Goal: Browse casually: Explore the website without a specific task or goal

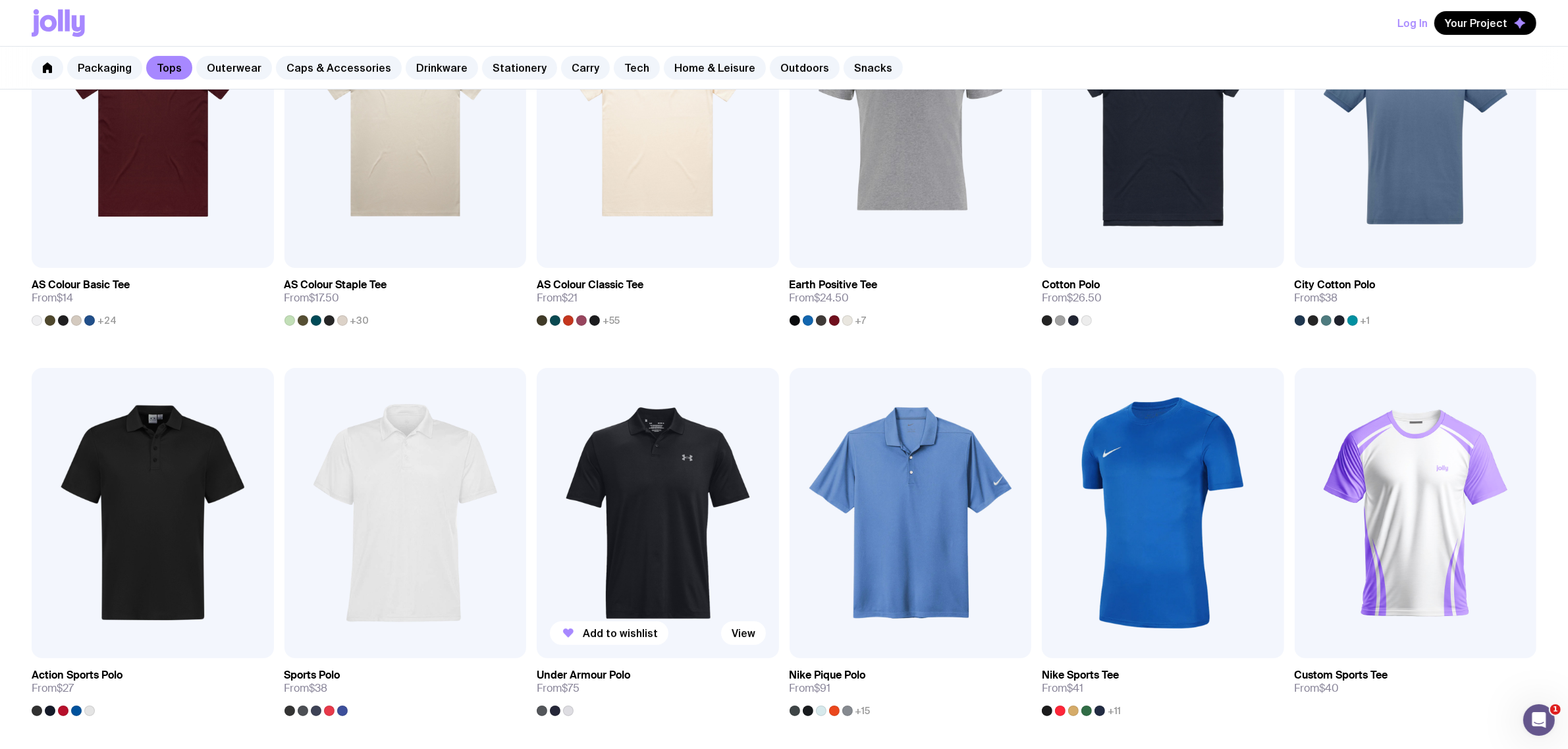
scroll to position [494, 0]
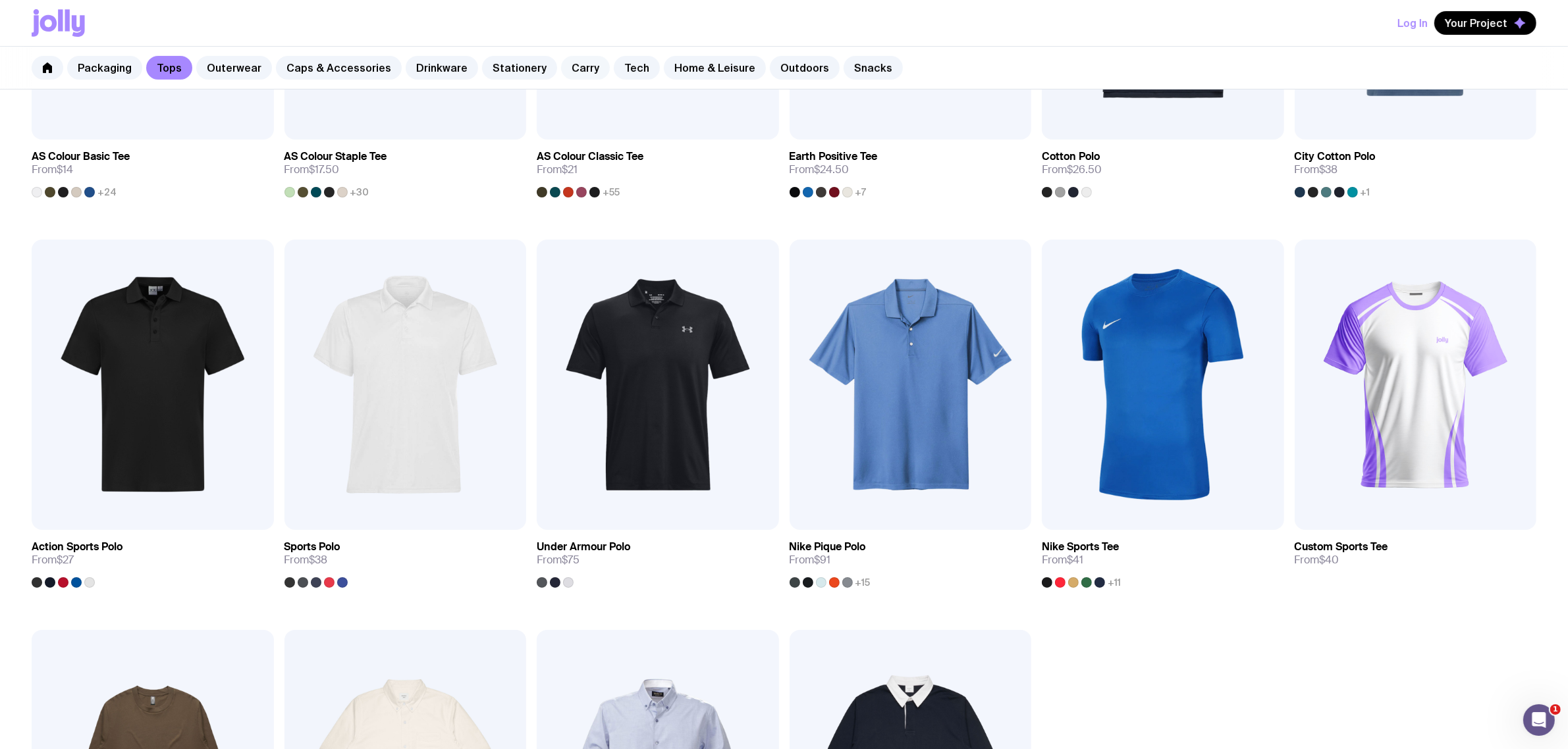
click at [565, 70] on link "Carry" at bounding box center [585, 68] width 49 height 24
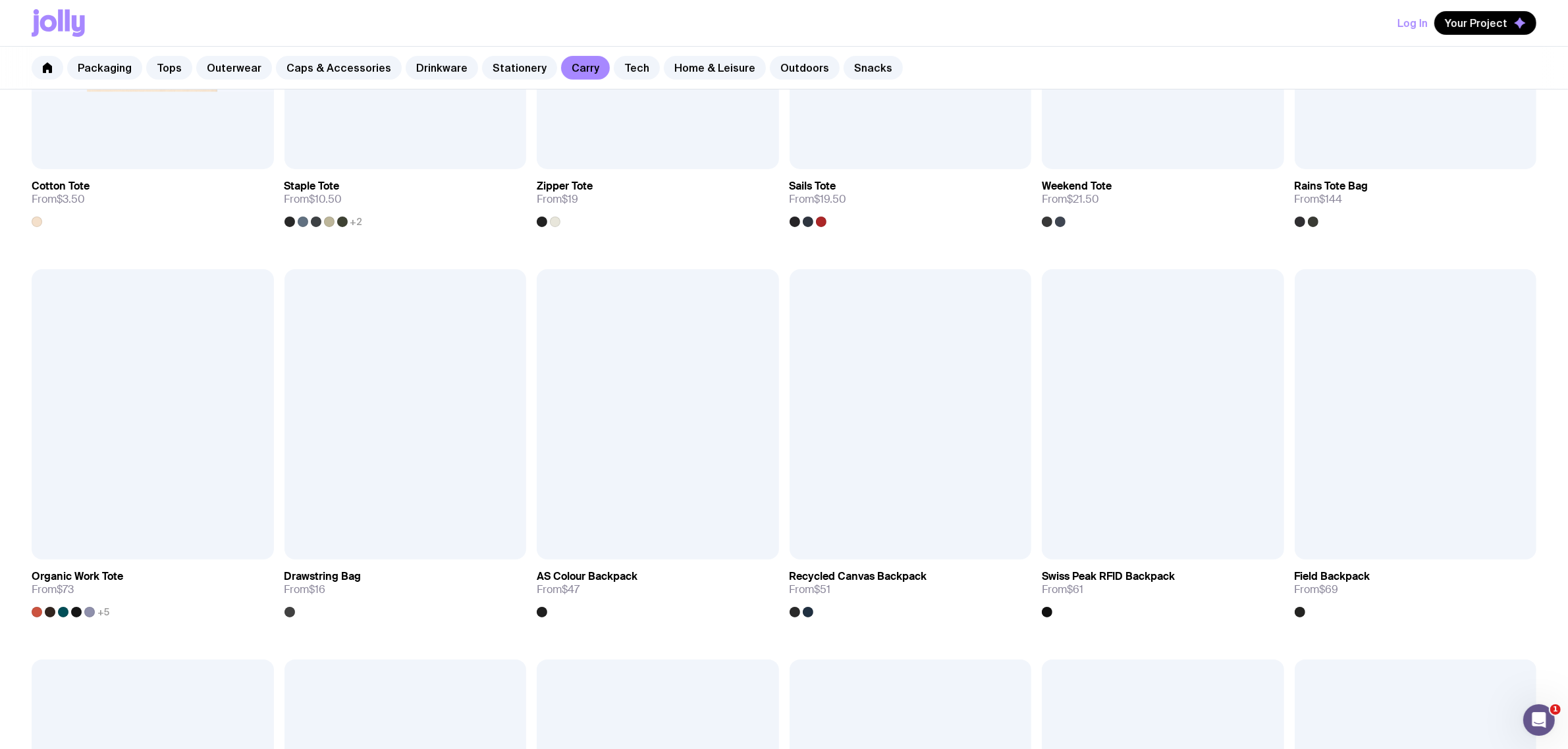
scroll to position [307, 0]
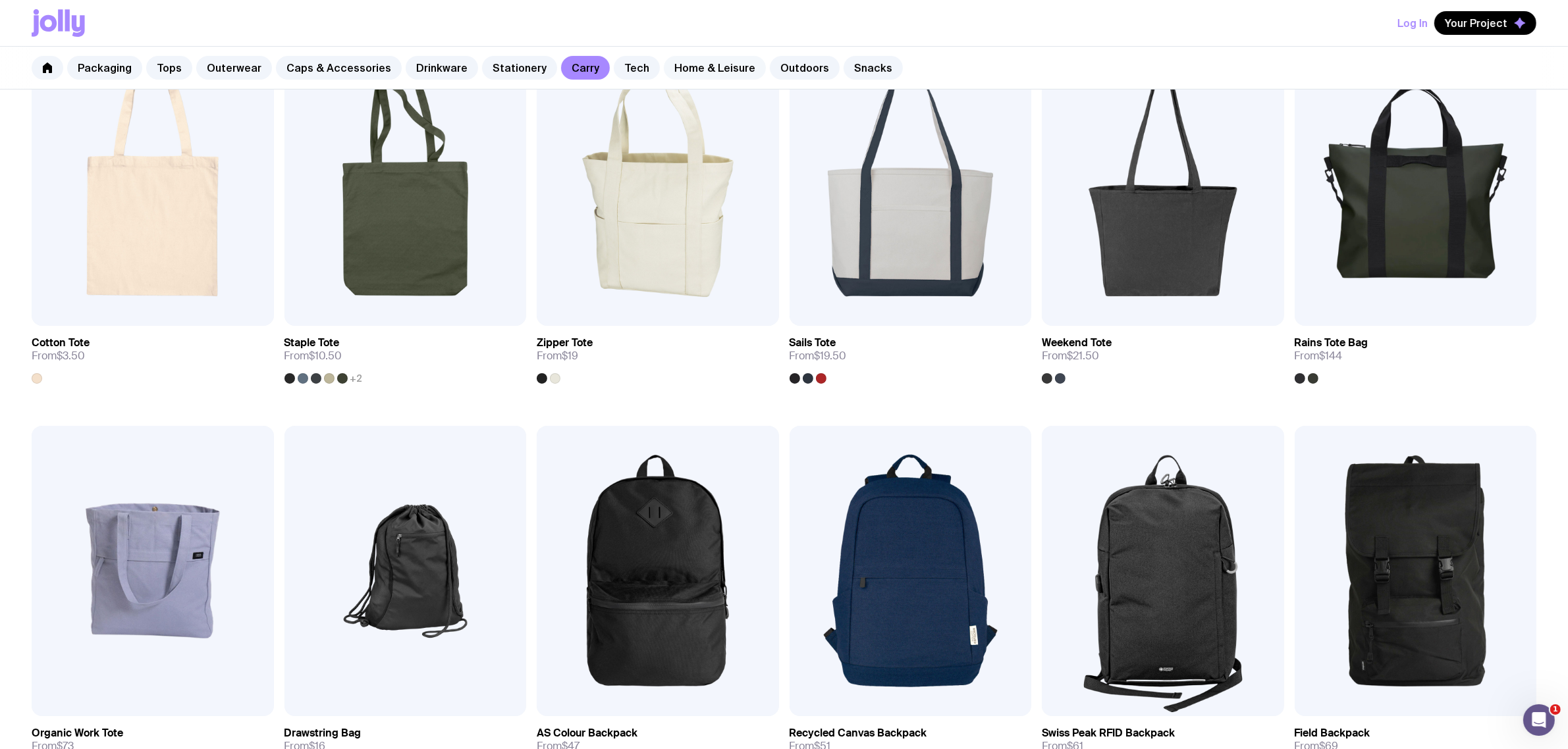
click at [689, 60] on link "Home & Leisure" at bounding box center [714, 68] width 102 height 24
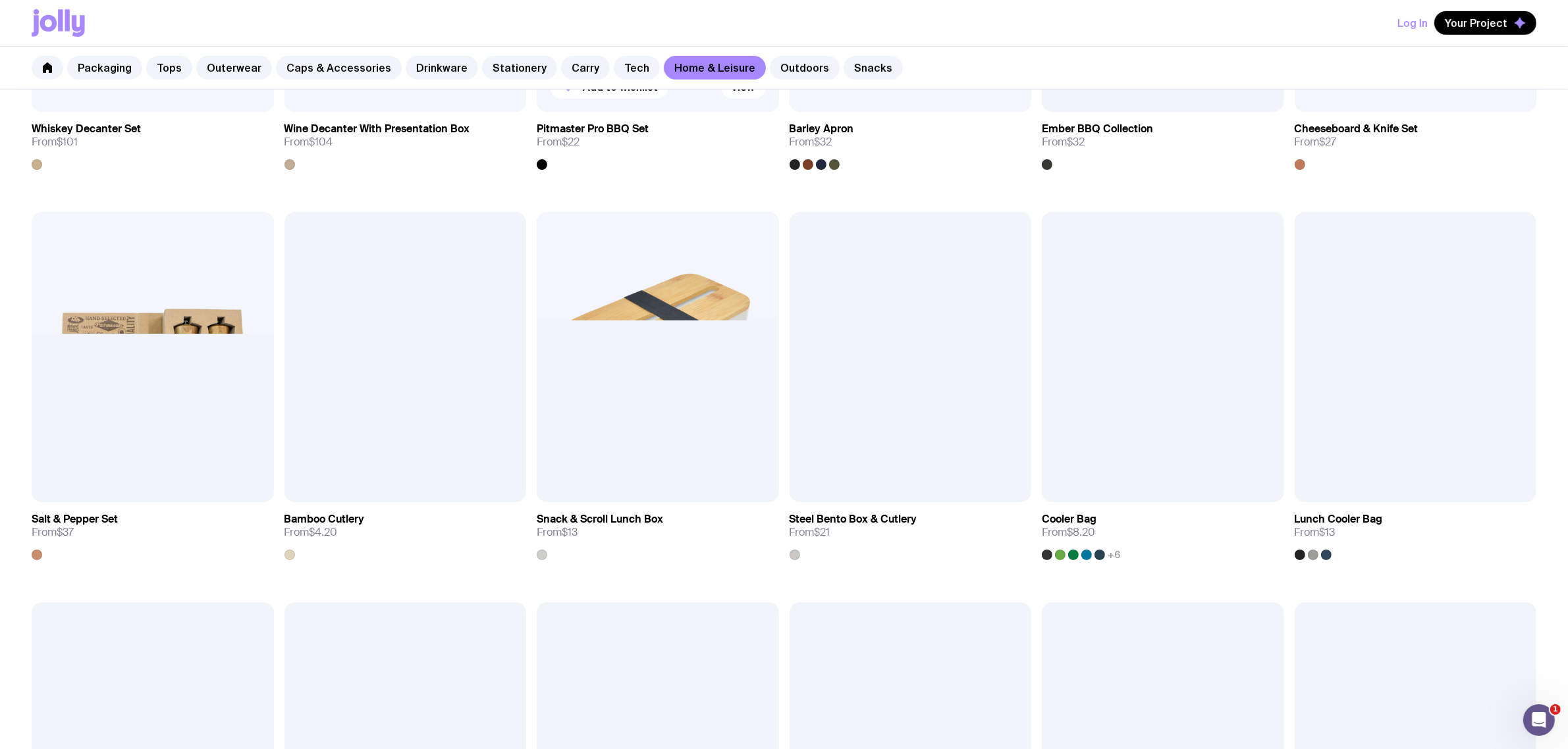
scroll to position [905, 0]
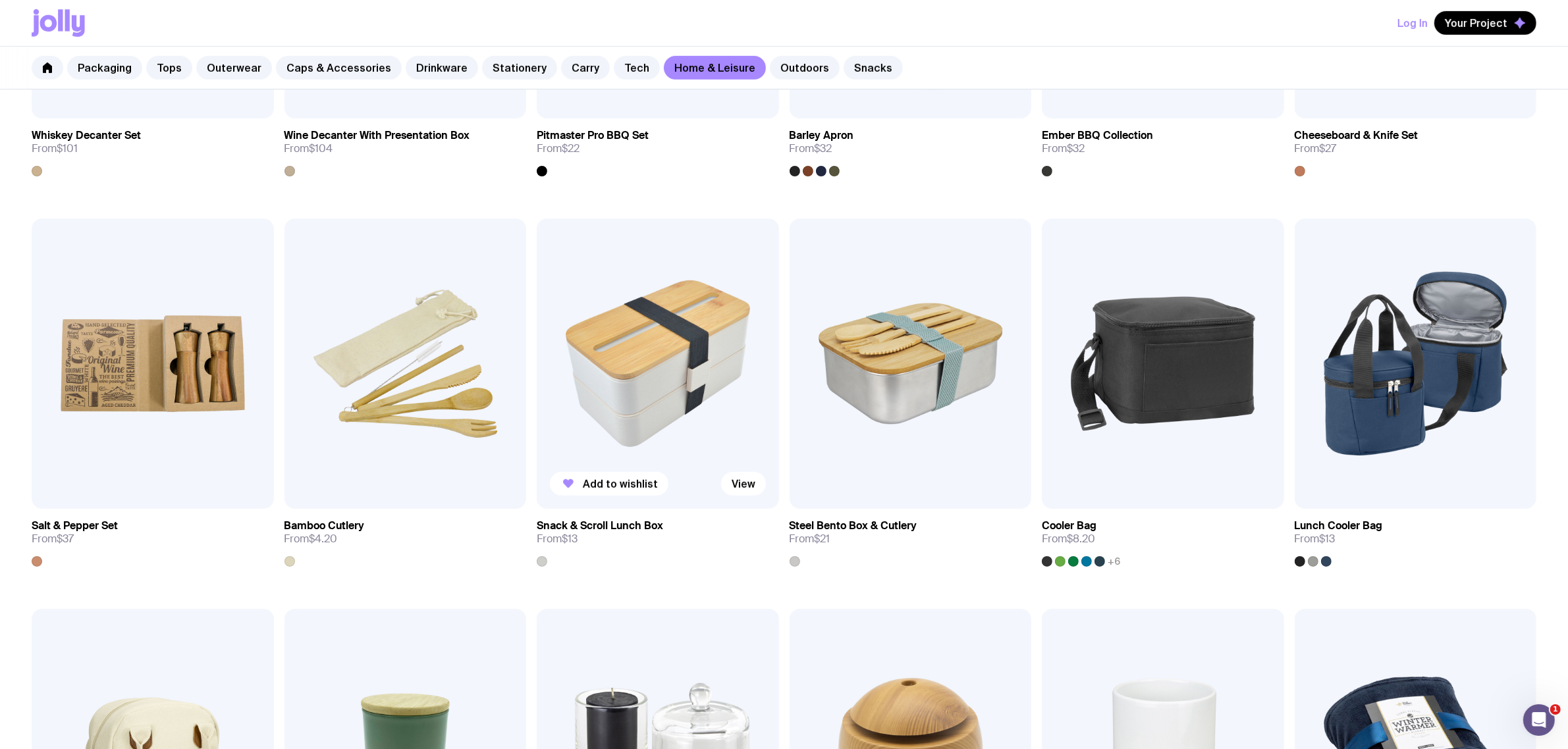
click at [630, 360] on img at bounding box center [657, 363] width 242 height 290
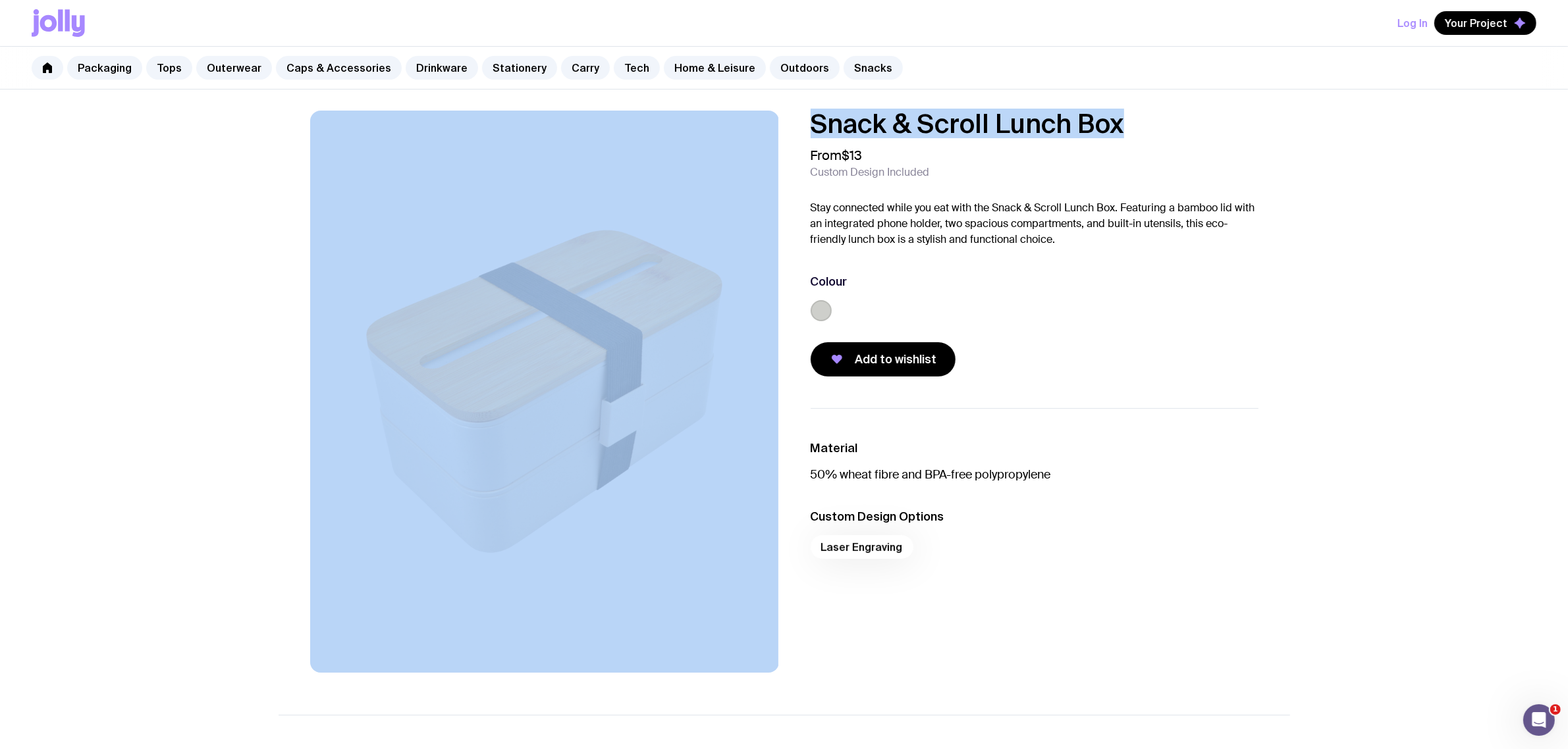
drag, startPoint x: 1137, startPoint y: 127, endPoint x: 752, endPoint y: 139, distance: 385.2
click at [749, 139] on div "Snack & Scroll Lunch Box From $13 Custom Design Included Stay connected while y…" at bounding box center [784, 392] width 1011 height 562
copy div "Snack & Scroll Lunch Box"
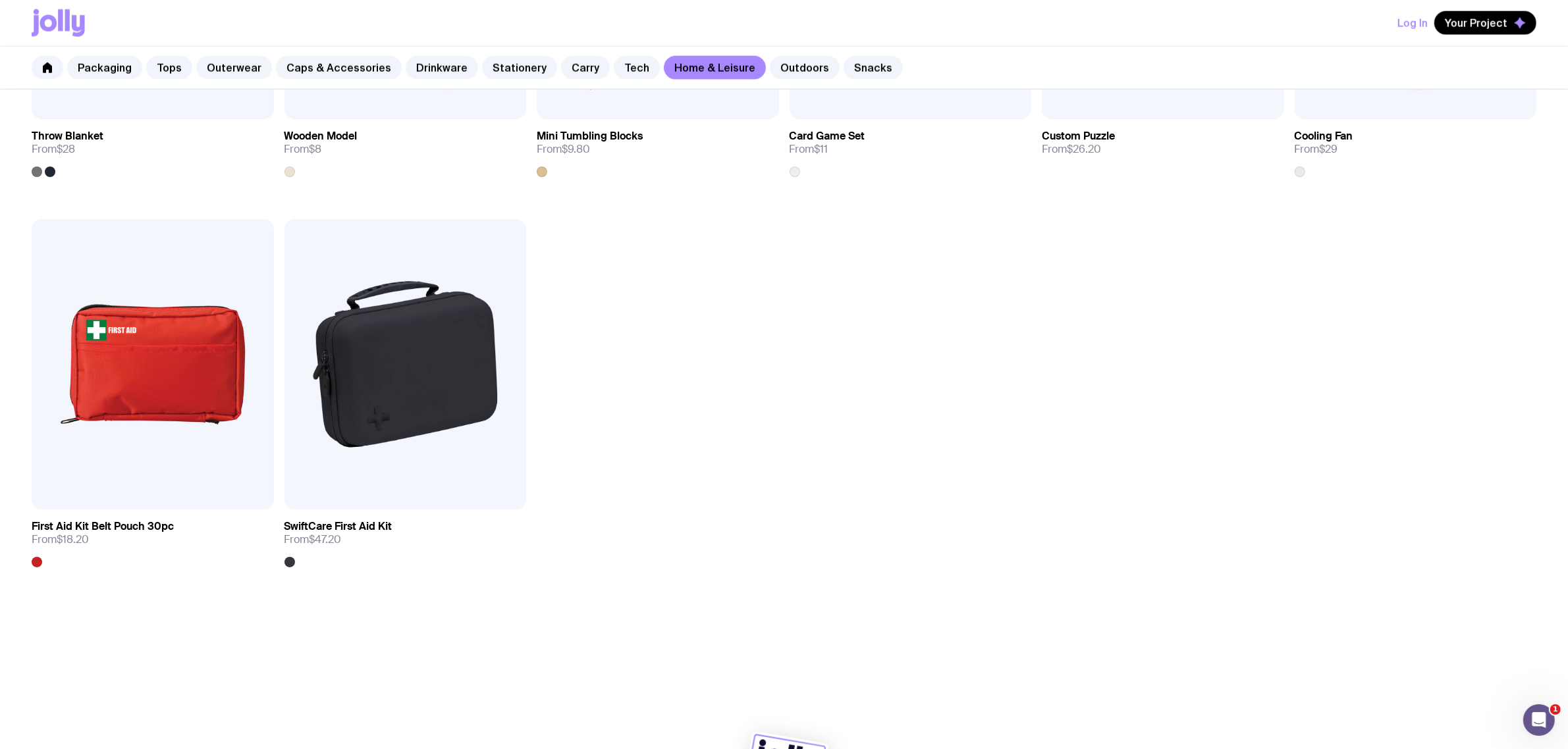
scroll to position [2118, 0]
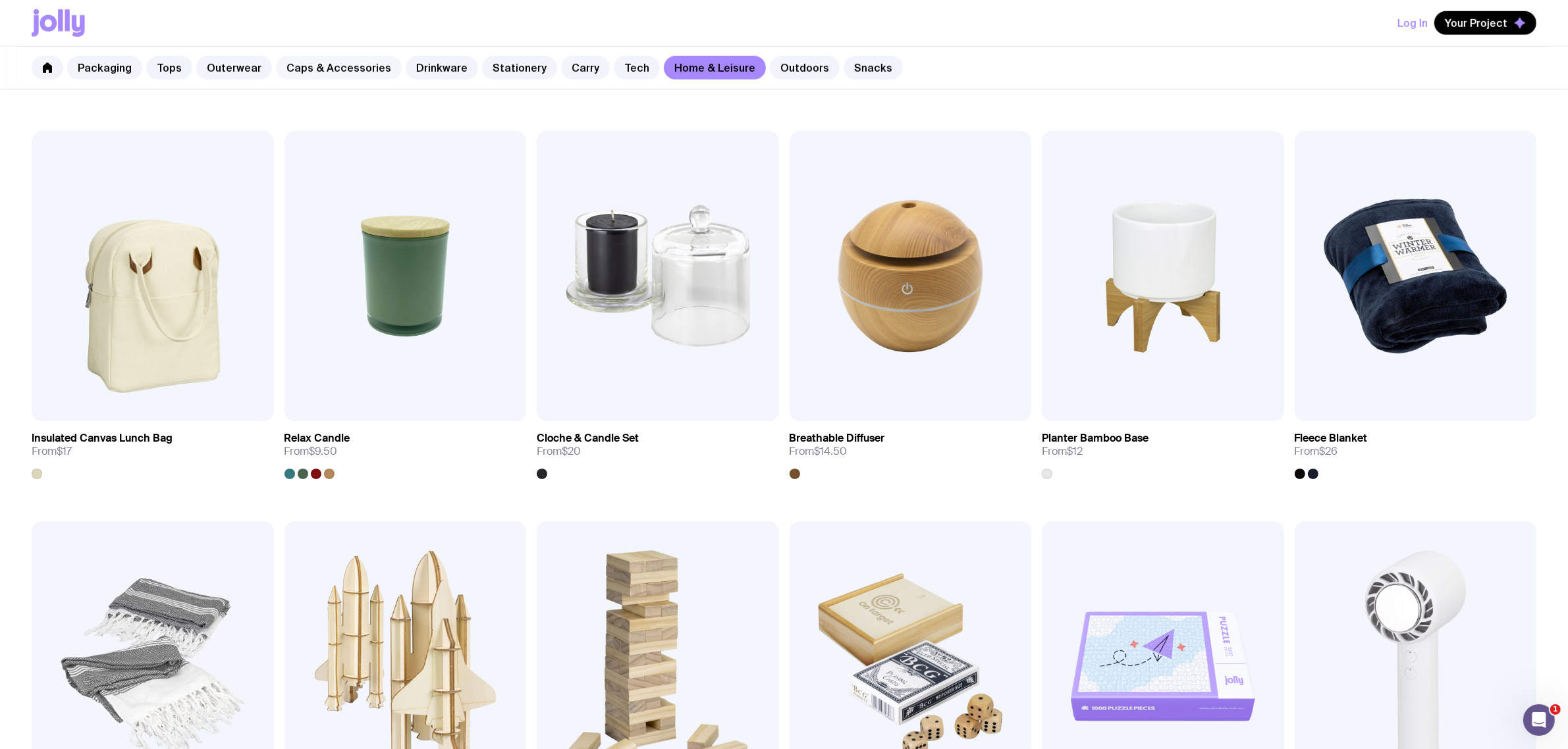
scroll to position [1377, 0]
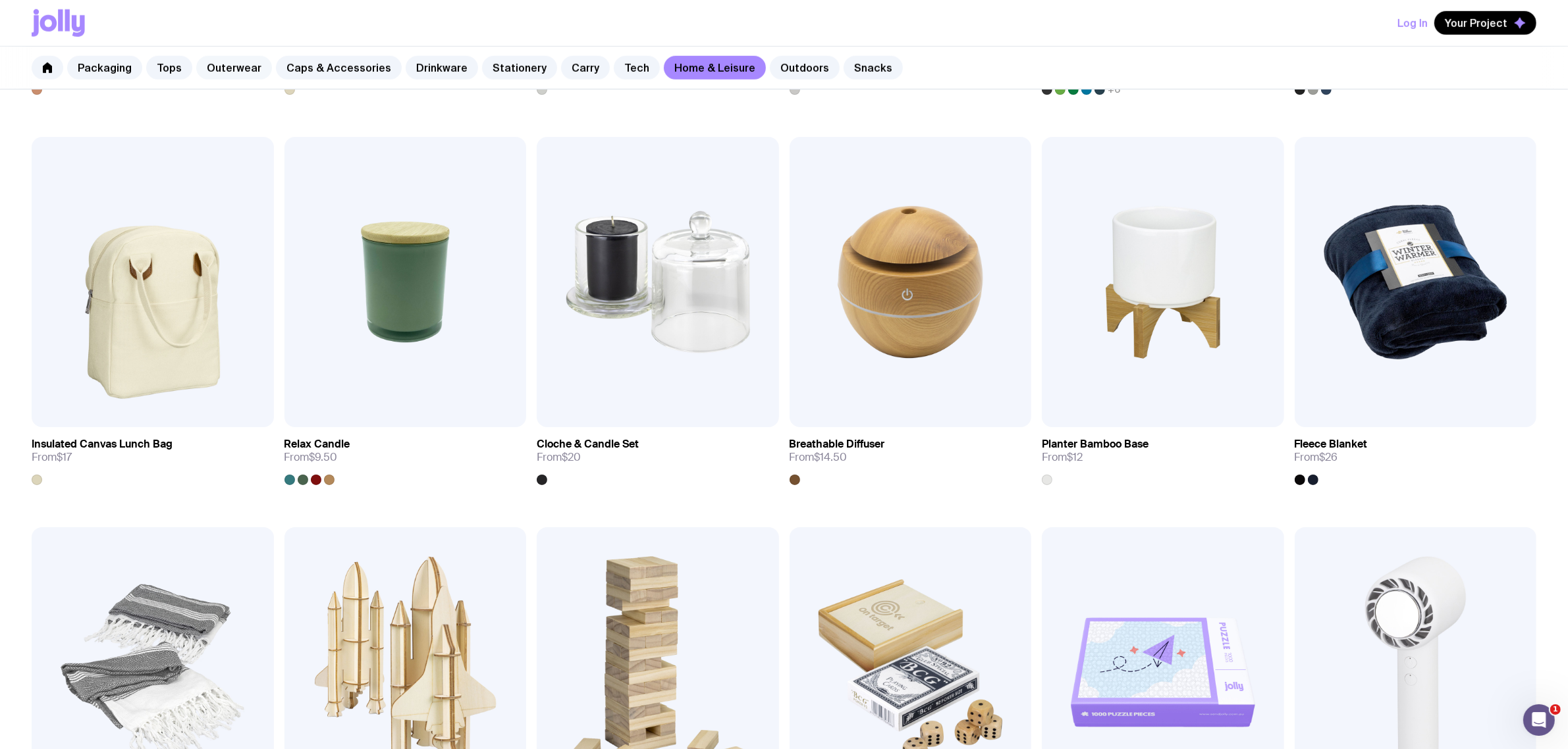
click at [225, 67] on link "Outerwear" at bounding box center [234, 68] width 76 height 24
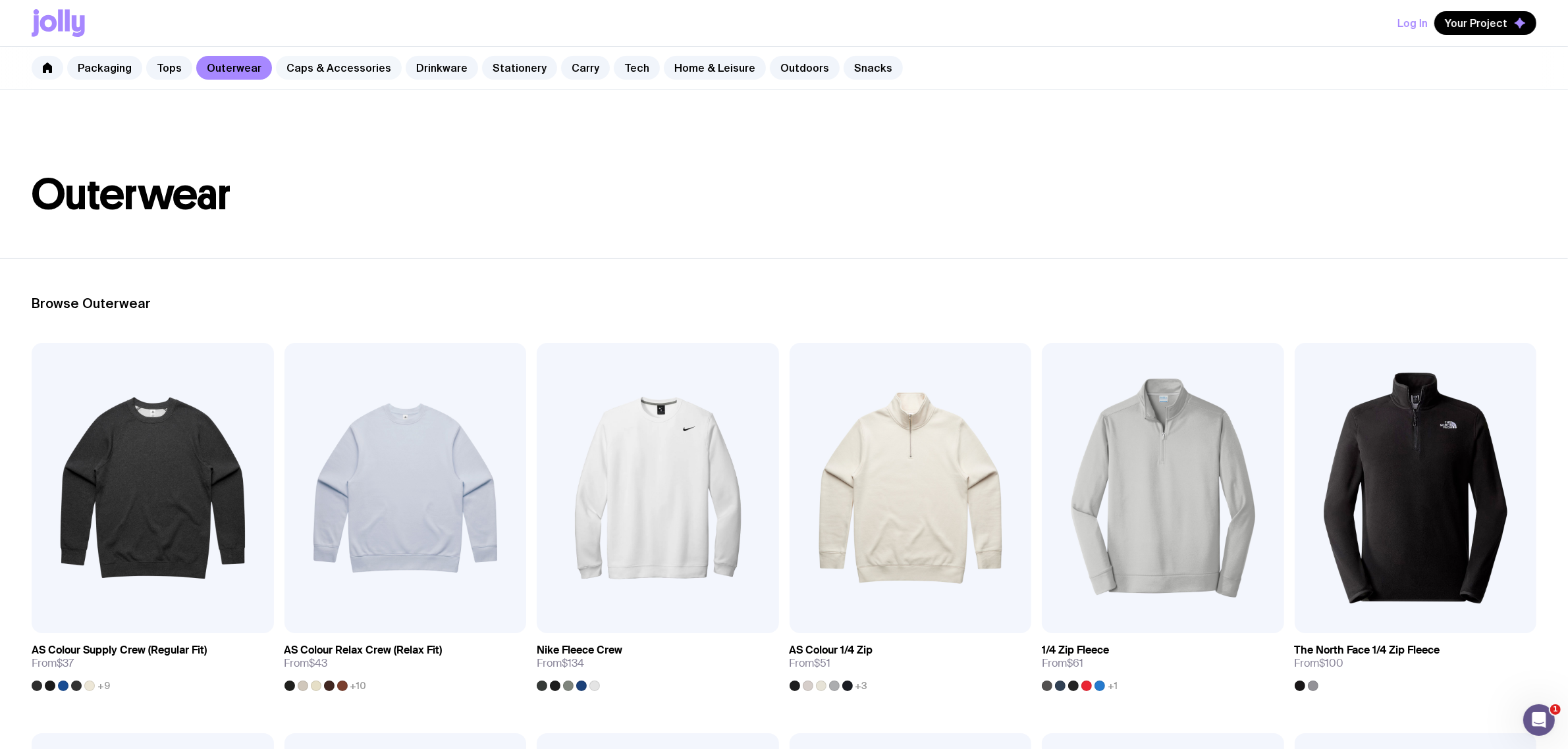
click at [303, 77] on link "Caps & Accessories" at bounding box center [338, 68] width 126 height 24
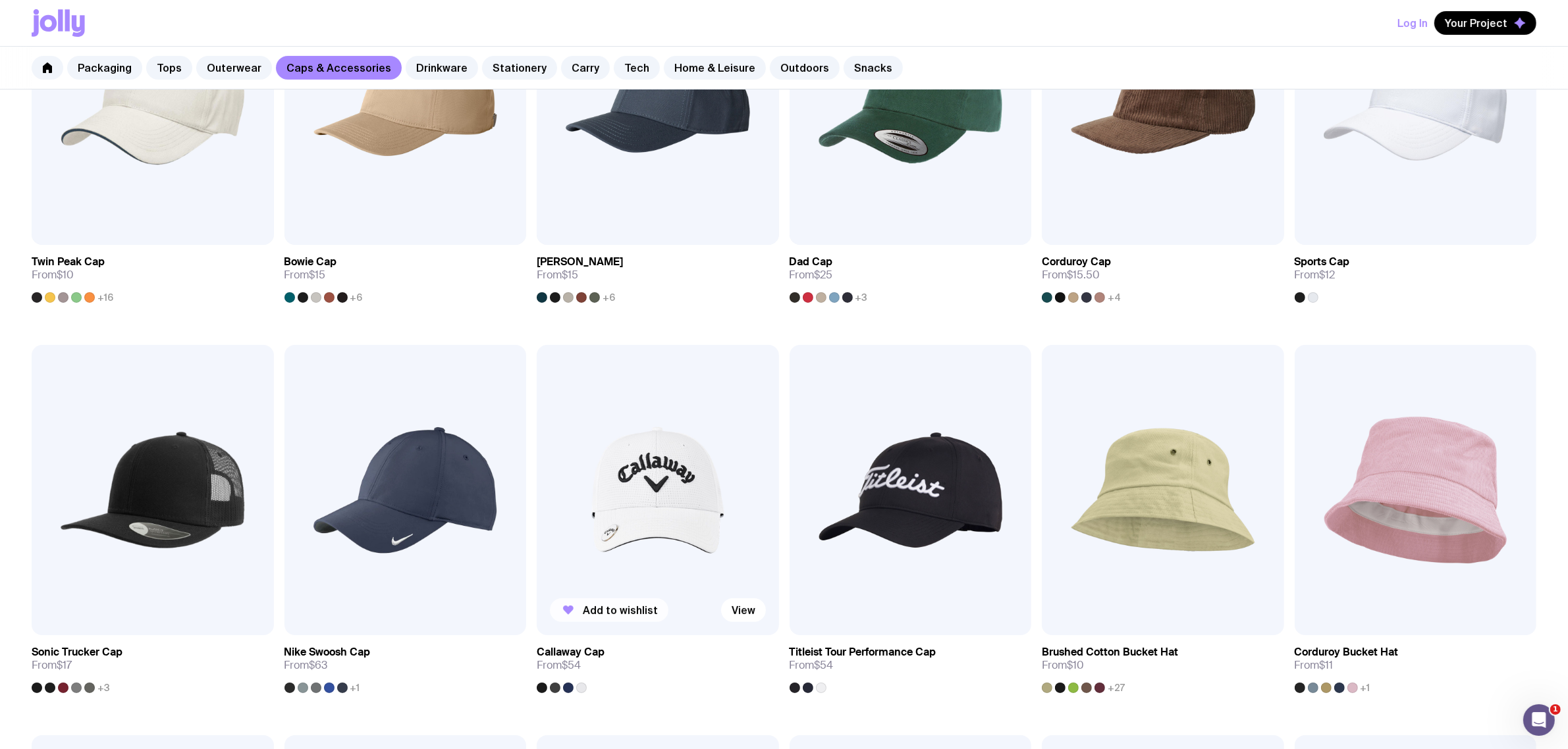
scroll to position [412, 0]
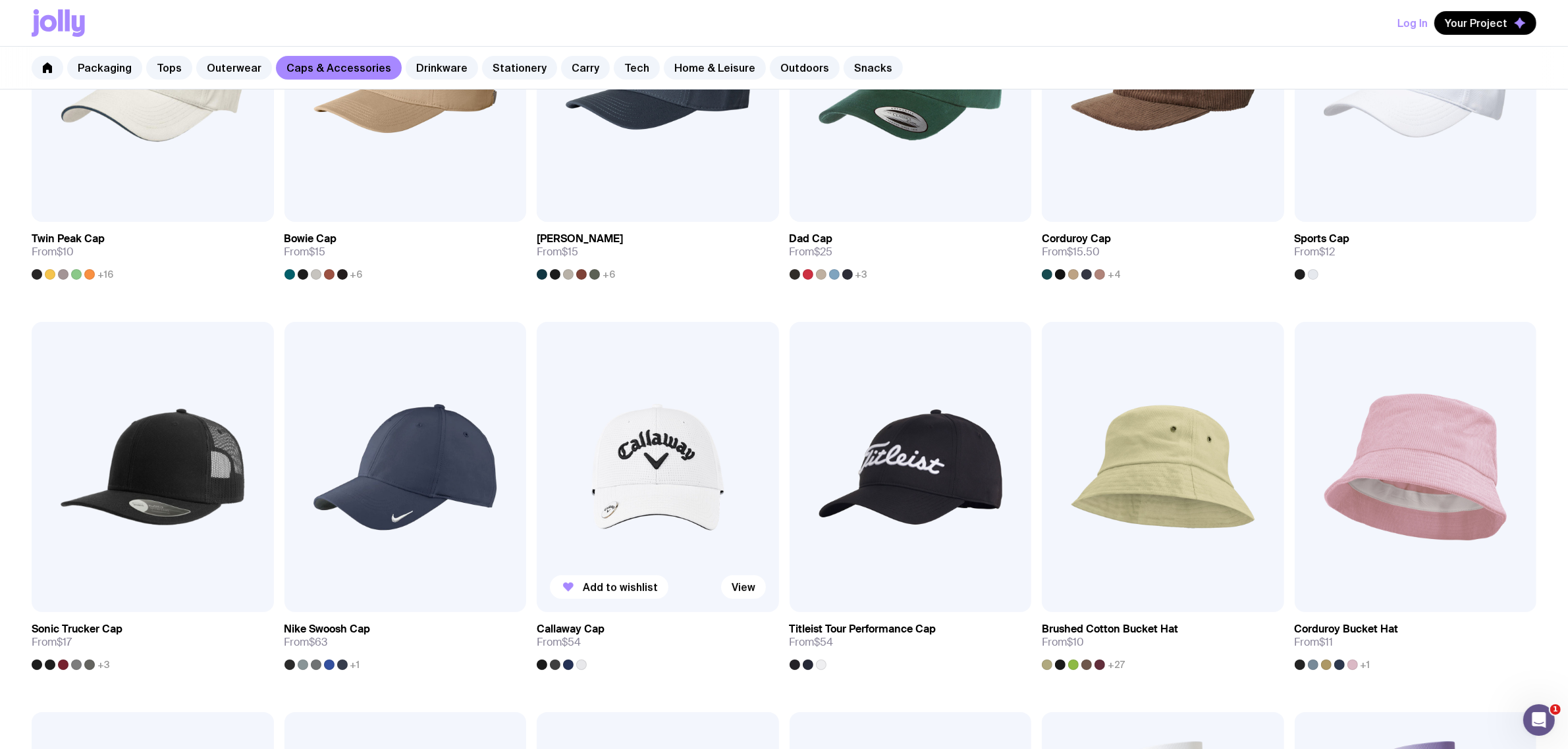
click at [636, 488] on img at bounding box center [657, 467] width 242 height 290
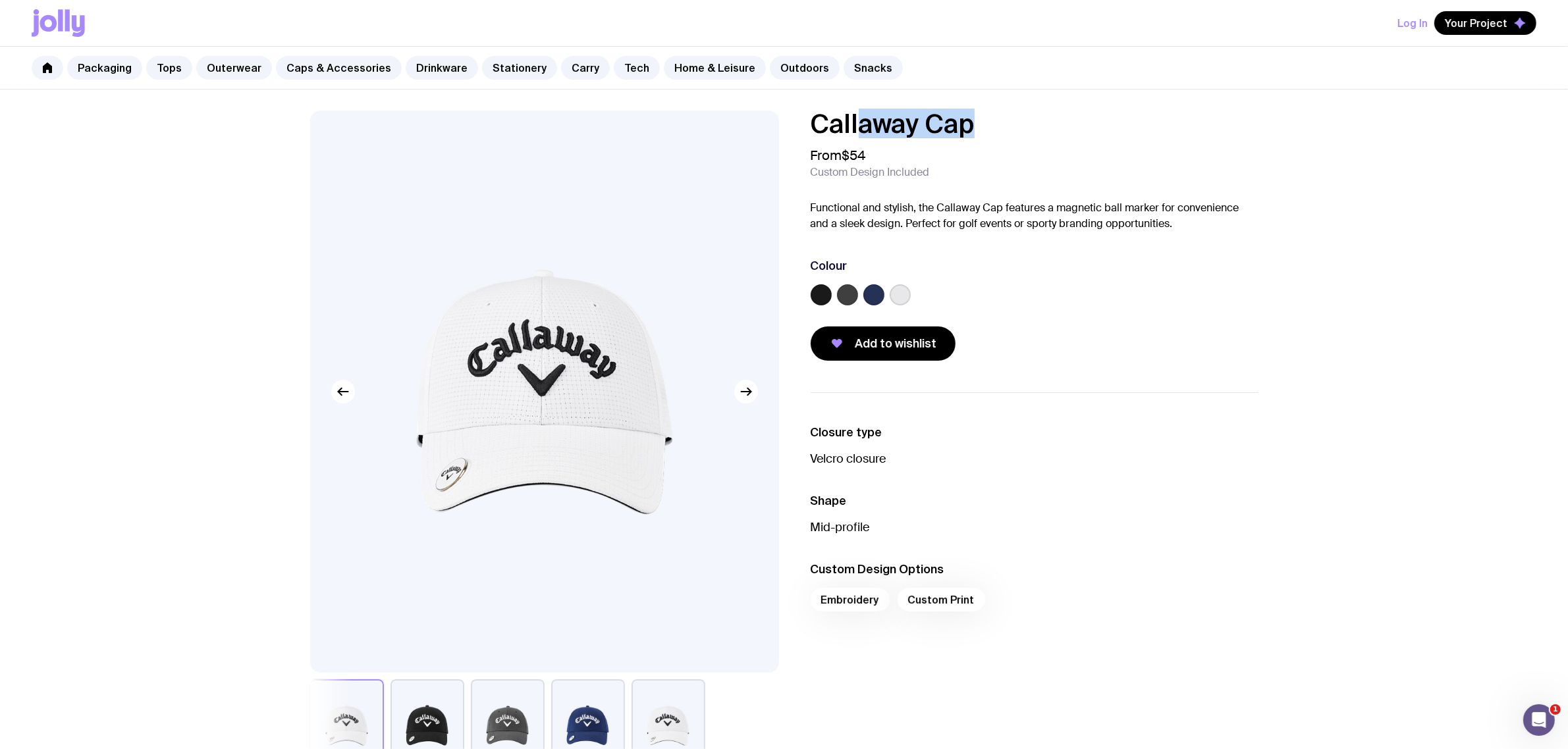
drag, startPoint x: 992, startPoint y: 126, endPoint x: 798, endPoint y: 121, distance: 194.1
click at [799, 121] on div "Callaway Cap From $54 Custom Design Included Functional and stylish, the Callaw…" at bounding box center [1024, 236] width 469 height 250
copy h1 "Callaway Cap"
click at [848, 293] on label at bounding box center [848, 295] width 21 height 21
click at [0, 0] on input "radio" at bounding box center [0, 0] width 0 height 0
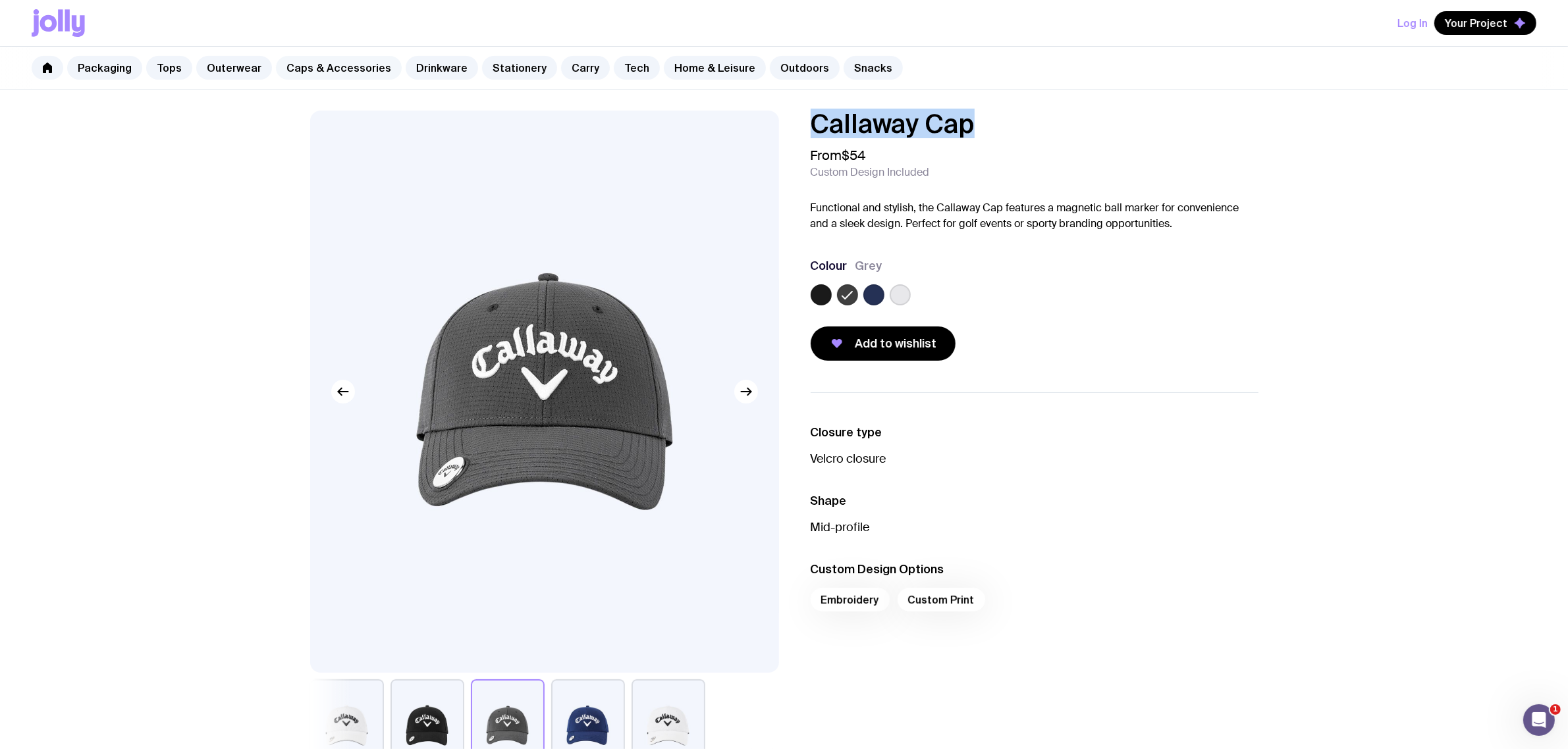
click at [319, 77] on link "Caps & Accessories" at bounding box center [338, 68] width 126 height 24
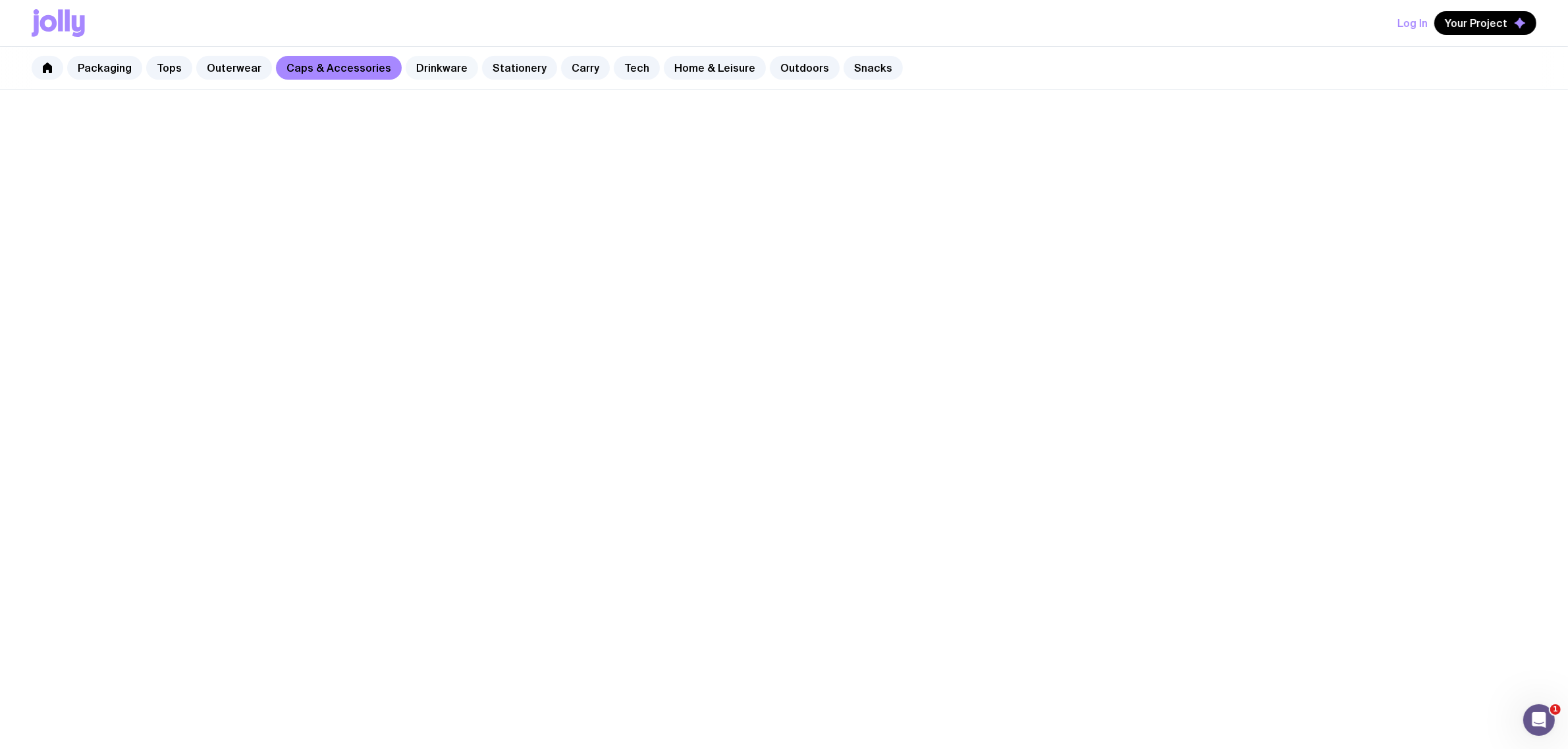
click at [429, 73] on link "Drinkware" at bounding box center [442, 68] width 73 height 24
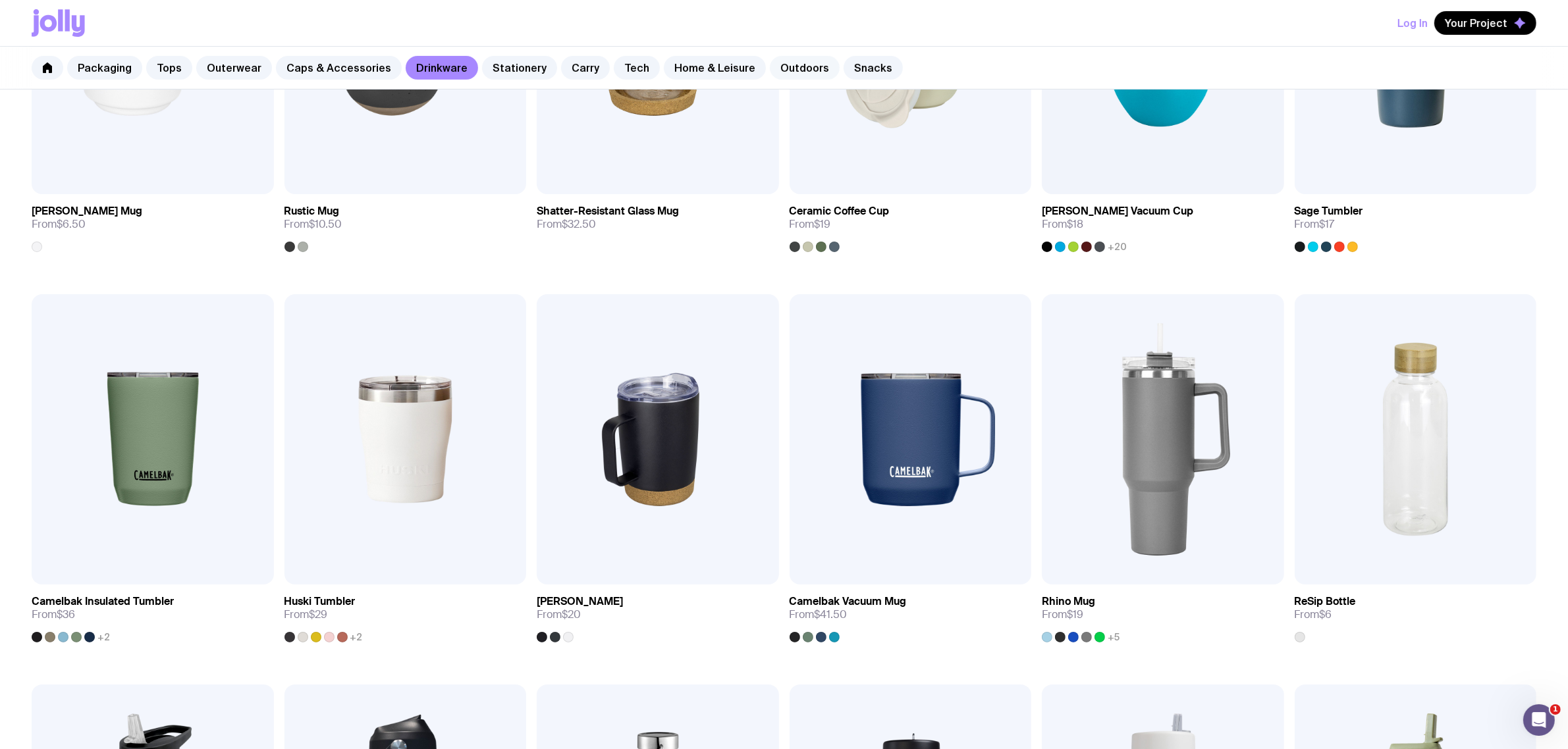
scroll to position [82, 0]
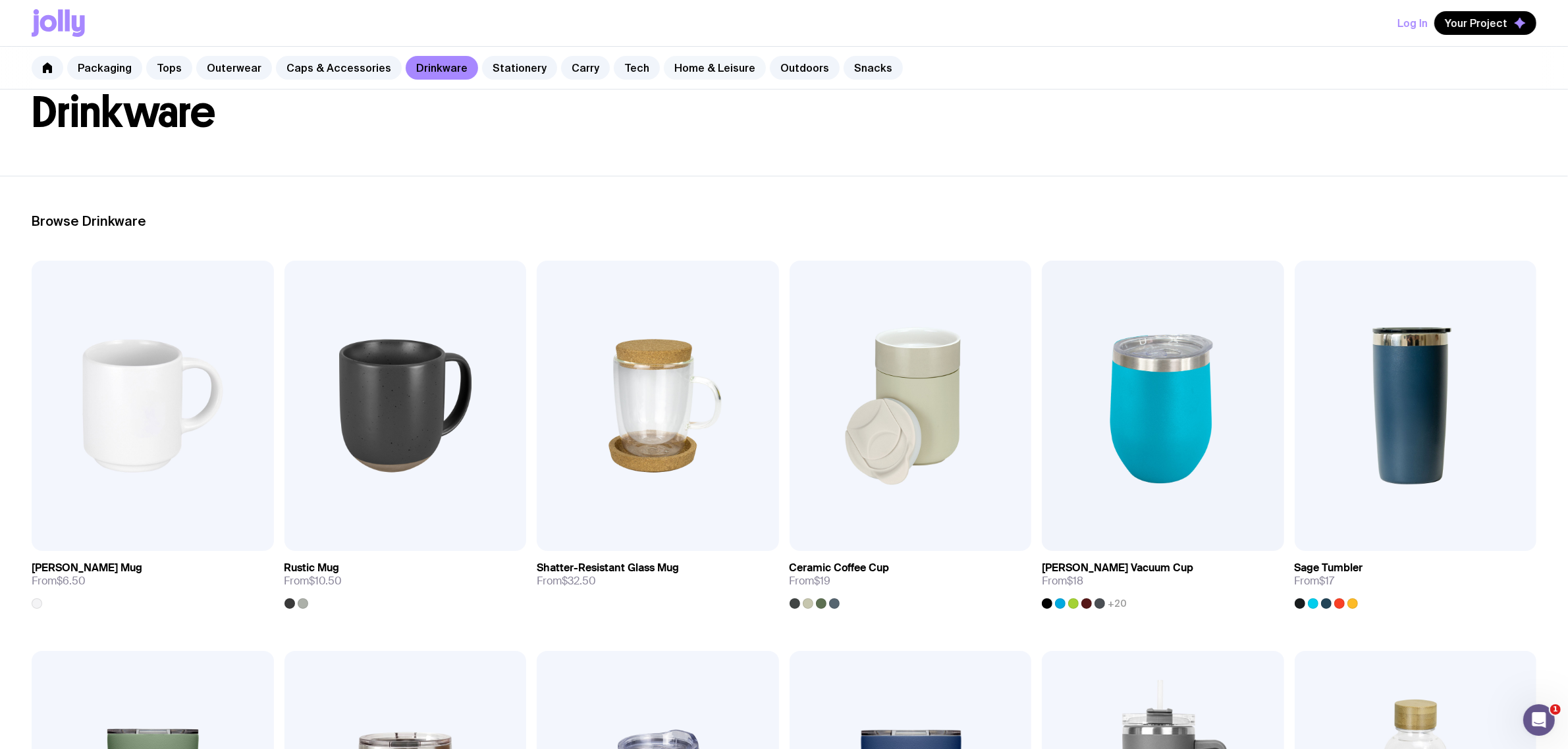
click at [708, 68] on link "Home & Leisure" at bounding box center [714, 68] width 102 height 24
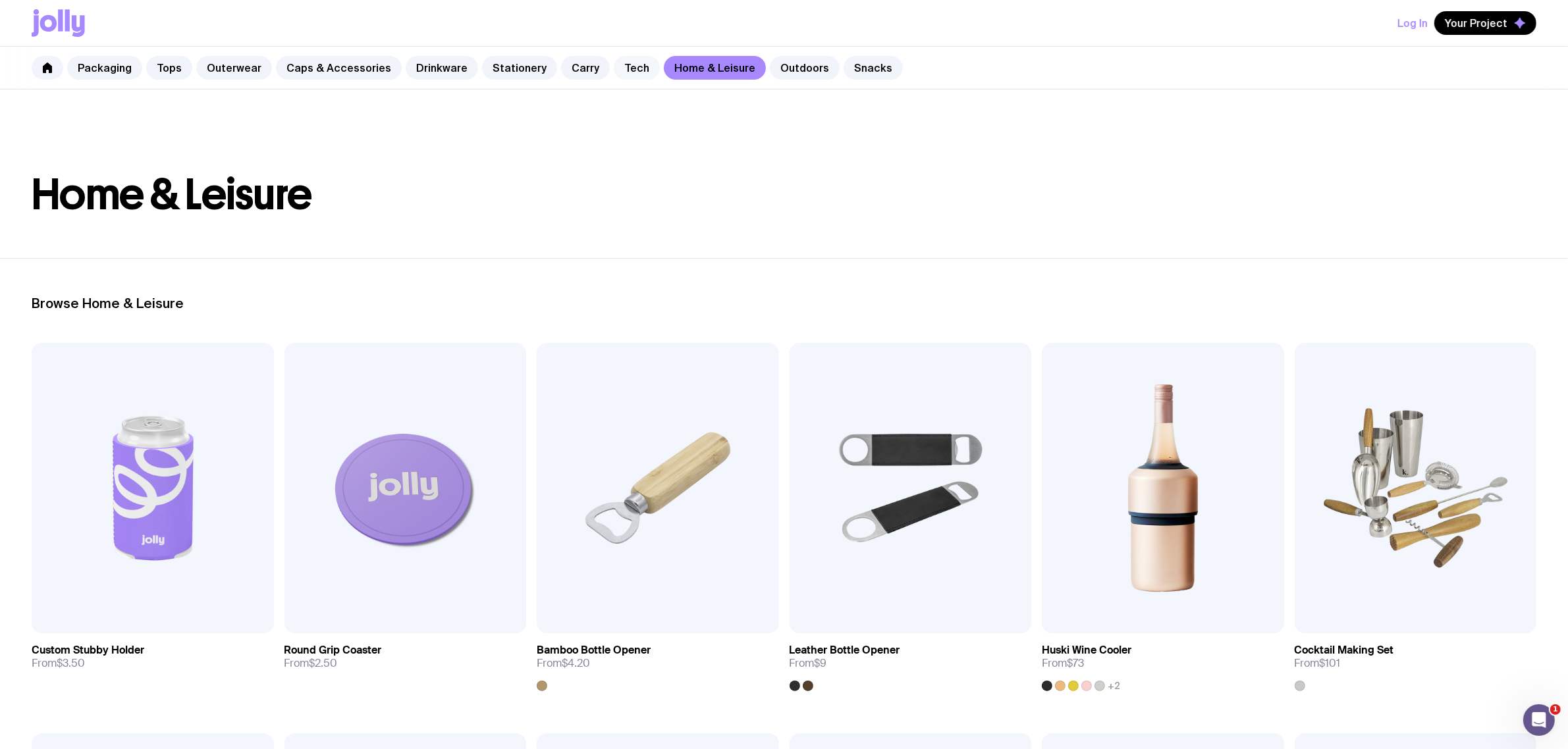
click at [617, 67] on link "Tech" at bounding box center [636, 68] width 46 height 24
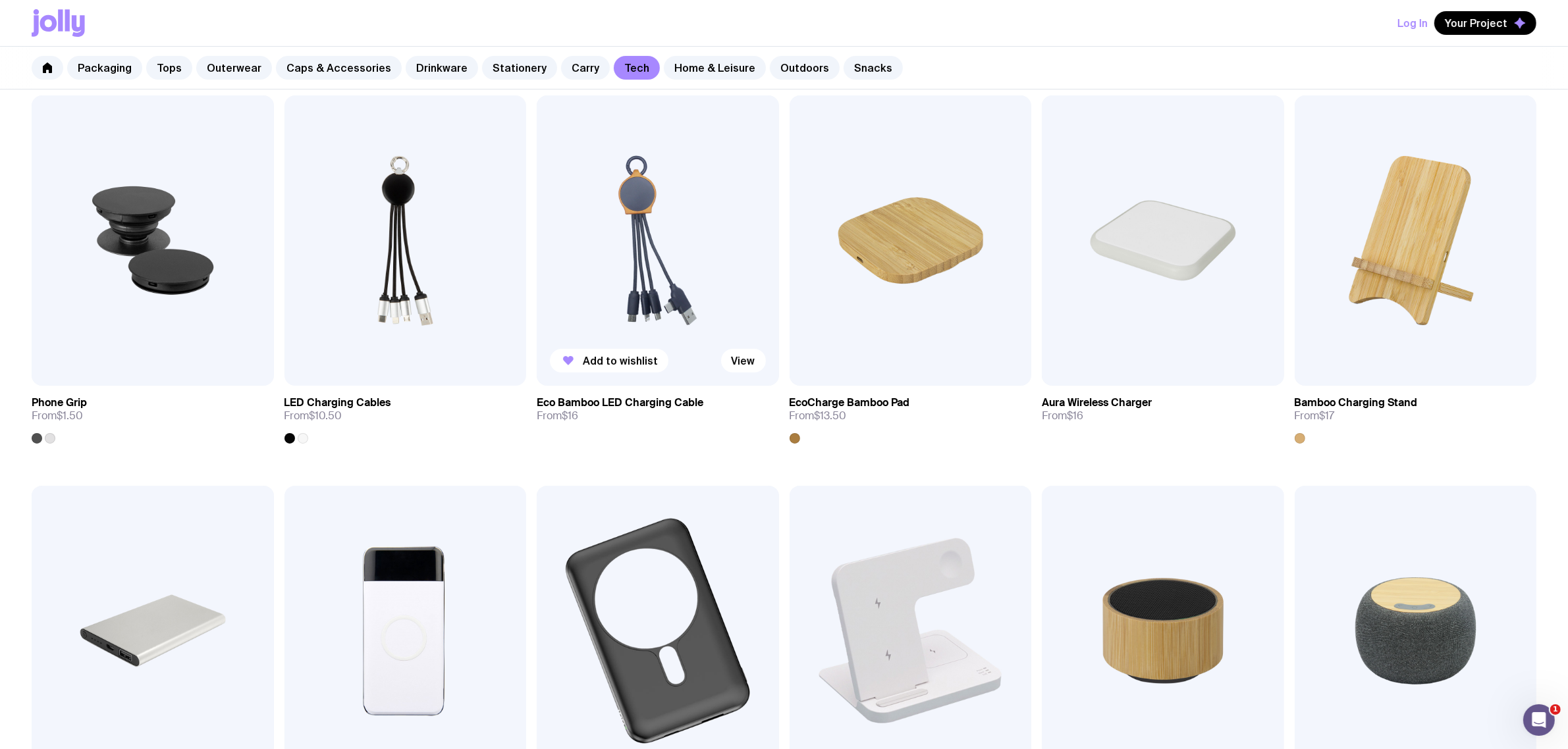
scroll to position [247, 0]
click at [660, 263] on img at bounding box center [657, 241] width 242 height 290
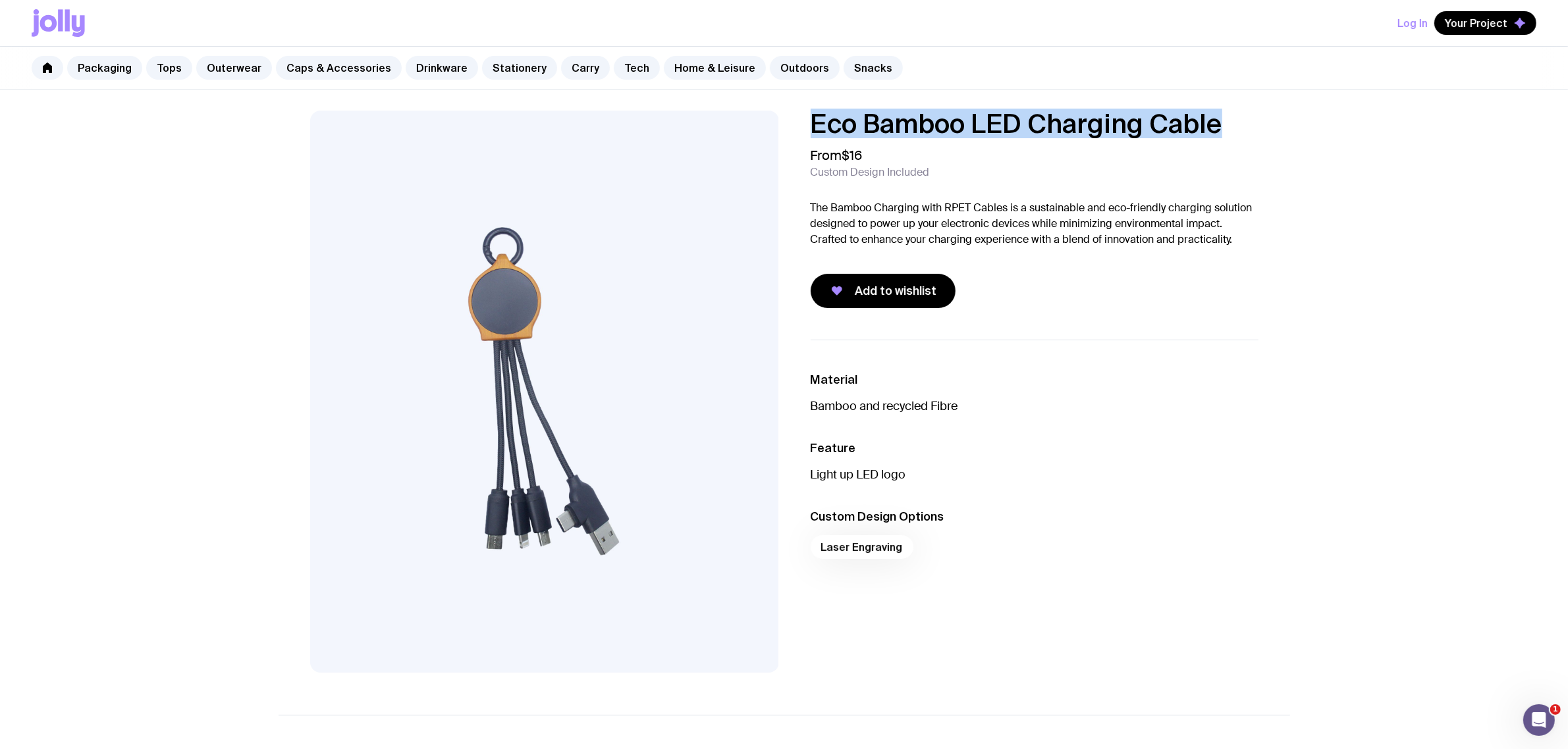
drag, startPoint x: 1229, startPoint y: 121, endPoint x: 795, endPoint y: 129, distance: 434.1
click at [795, 129] on div "Eco Bamboo LED Charging Cable From $16 Custom Design Included The Bamboo Chargi…" at bounding box center [1024, 209] width 469 height 197
copy h1 "Eco Bamboo LED Charging Cable"
click at [786, 77] on link "Outdoors" at bounding box center [804, 68] width 70 height 24
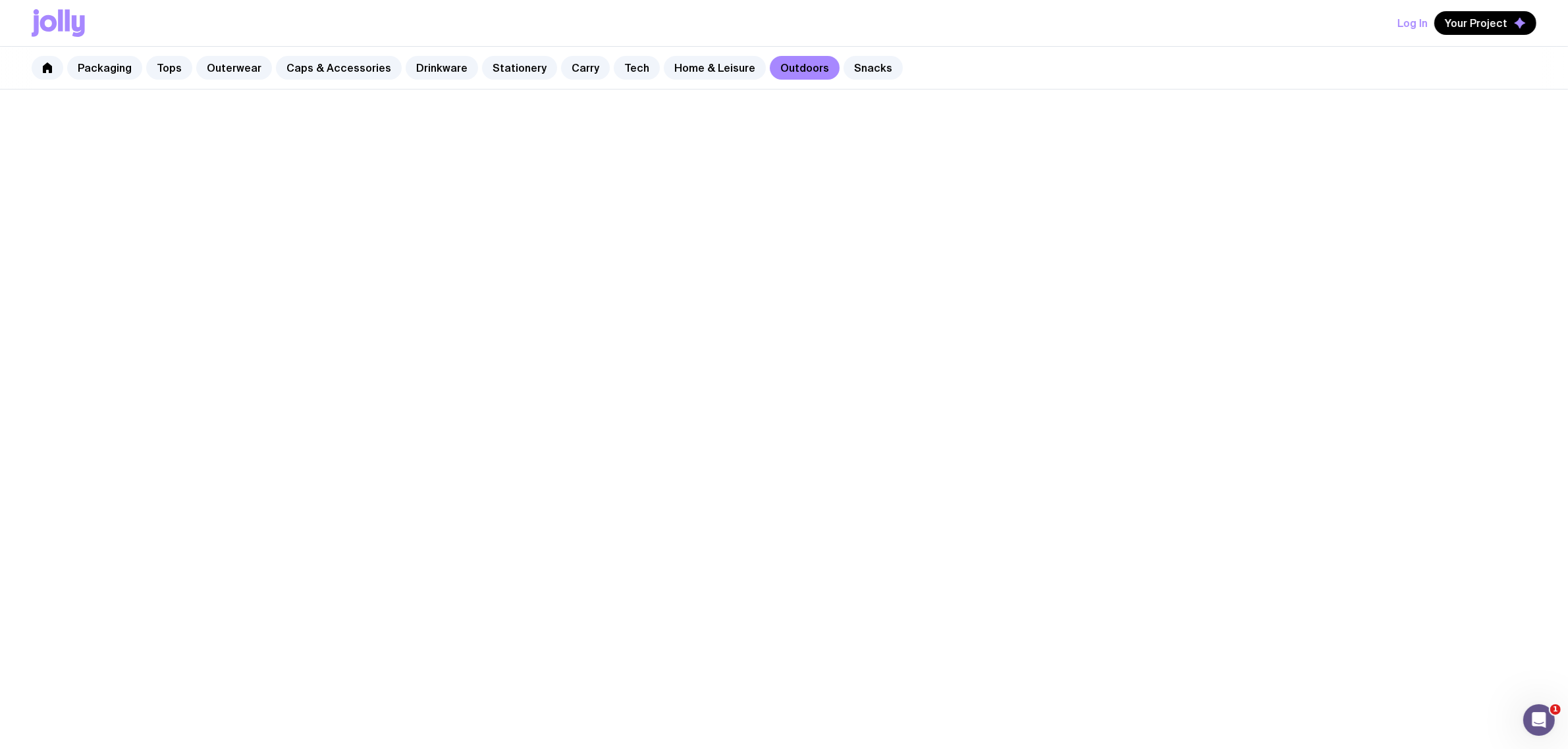
click at [791, 60] on link "Outdoors" at bounding box center [804, 68] width 70 height 24
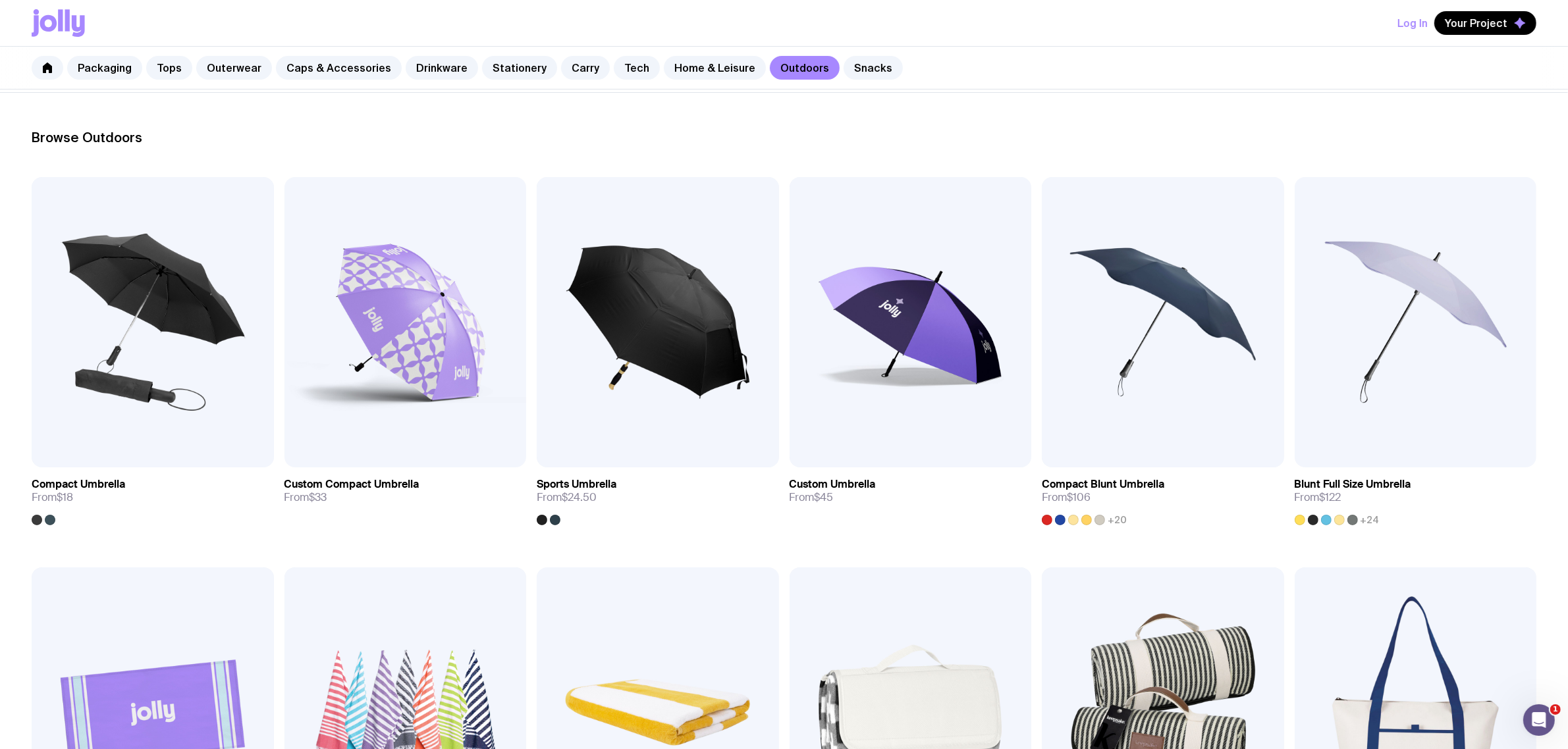
scroll to position [165, 0]
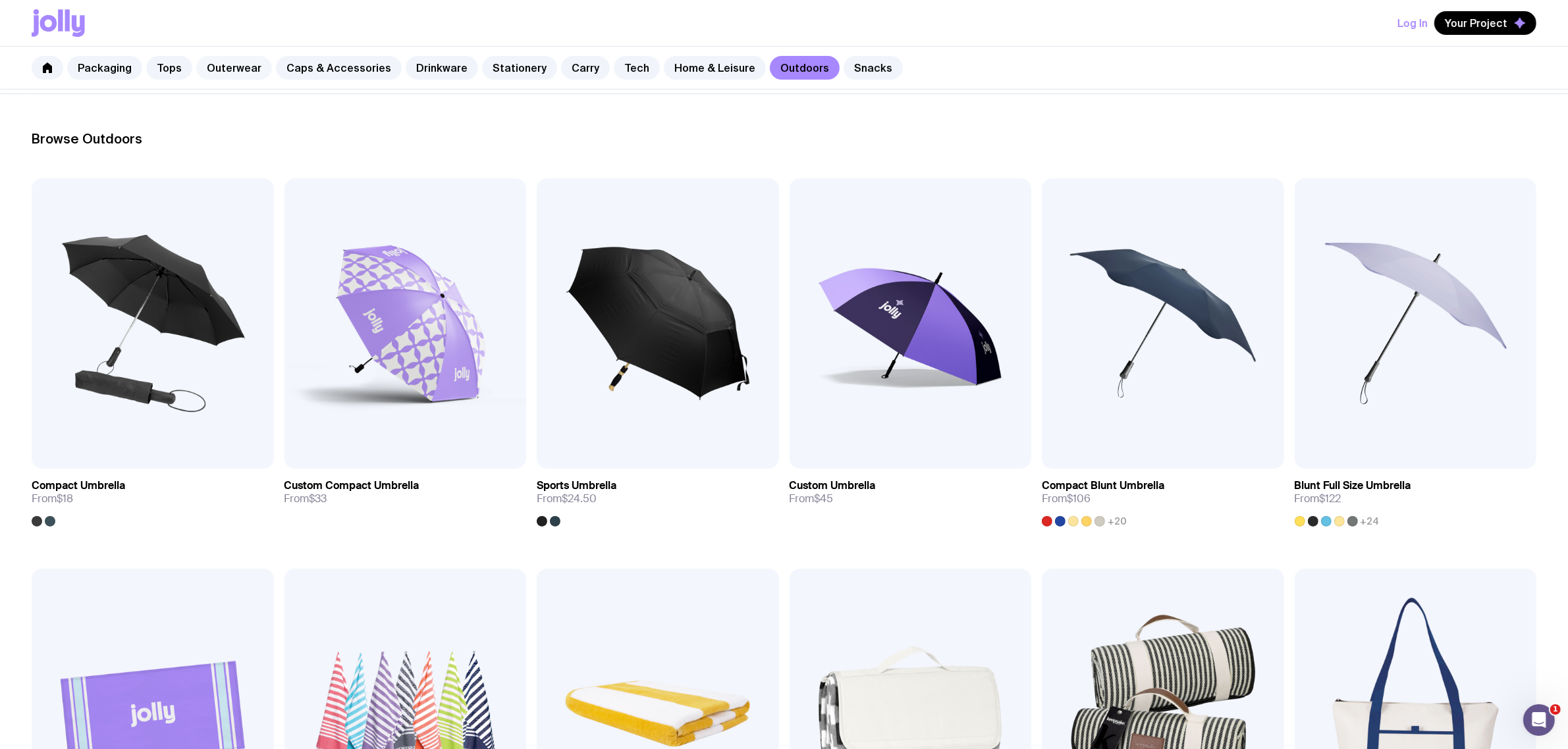
click at [238, 67] on link "Outerwear" at bounding box center [234, 68] width 76 height 24
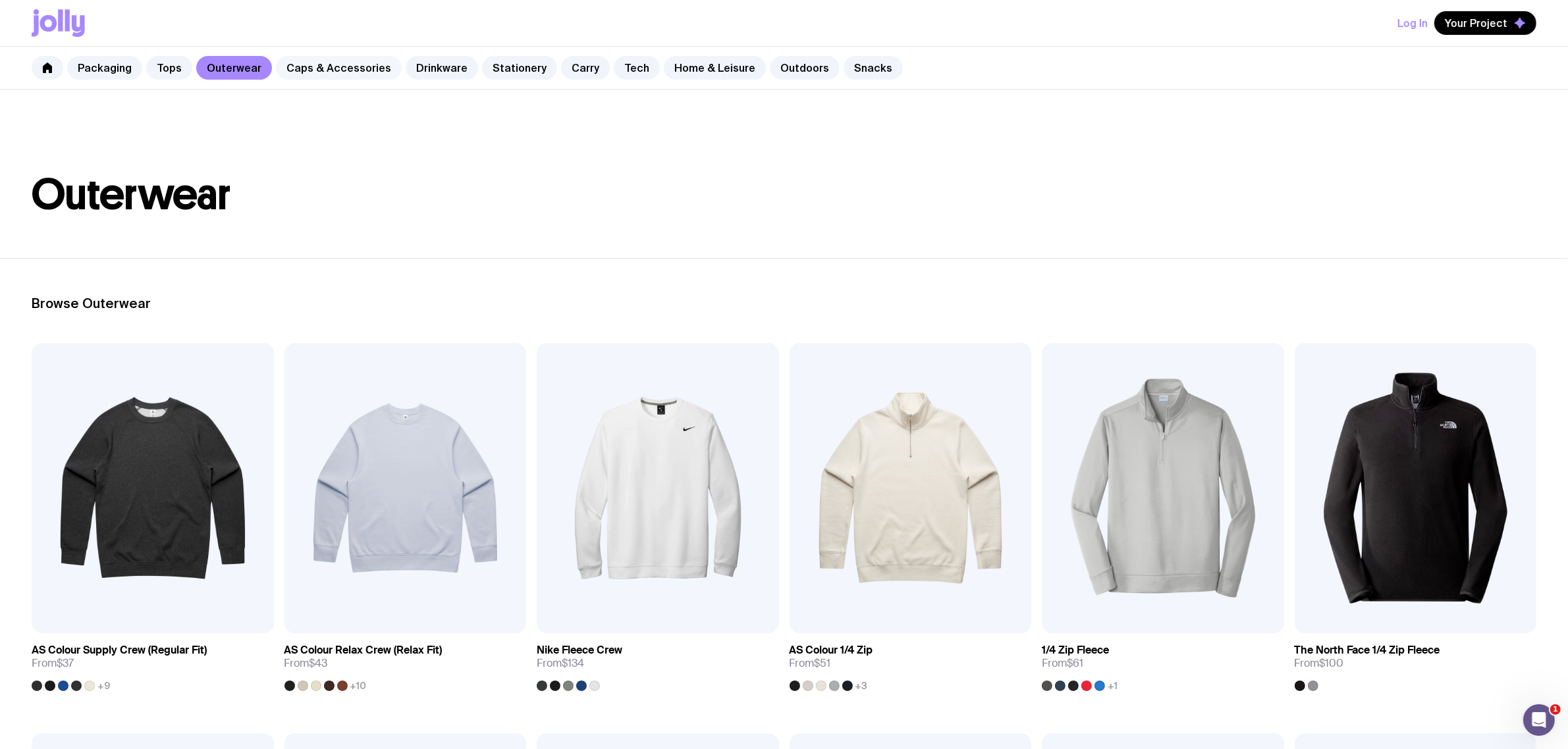
click at [297, 70] on link "Caps & Accessories" at bounding box center [338, 68] width 126 height 24
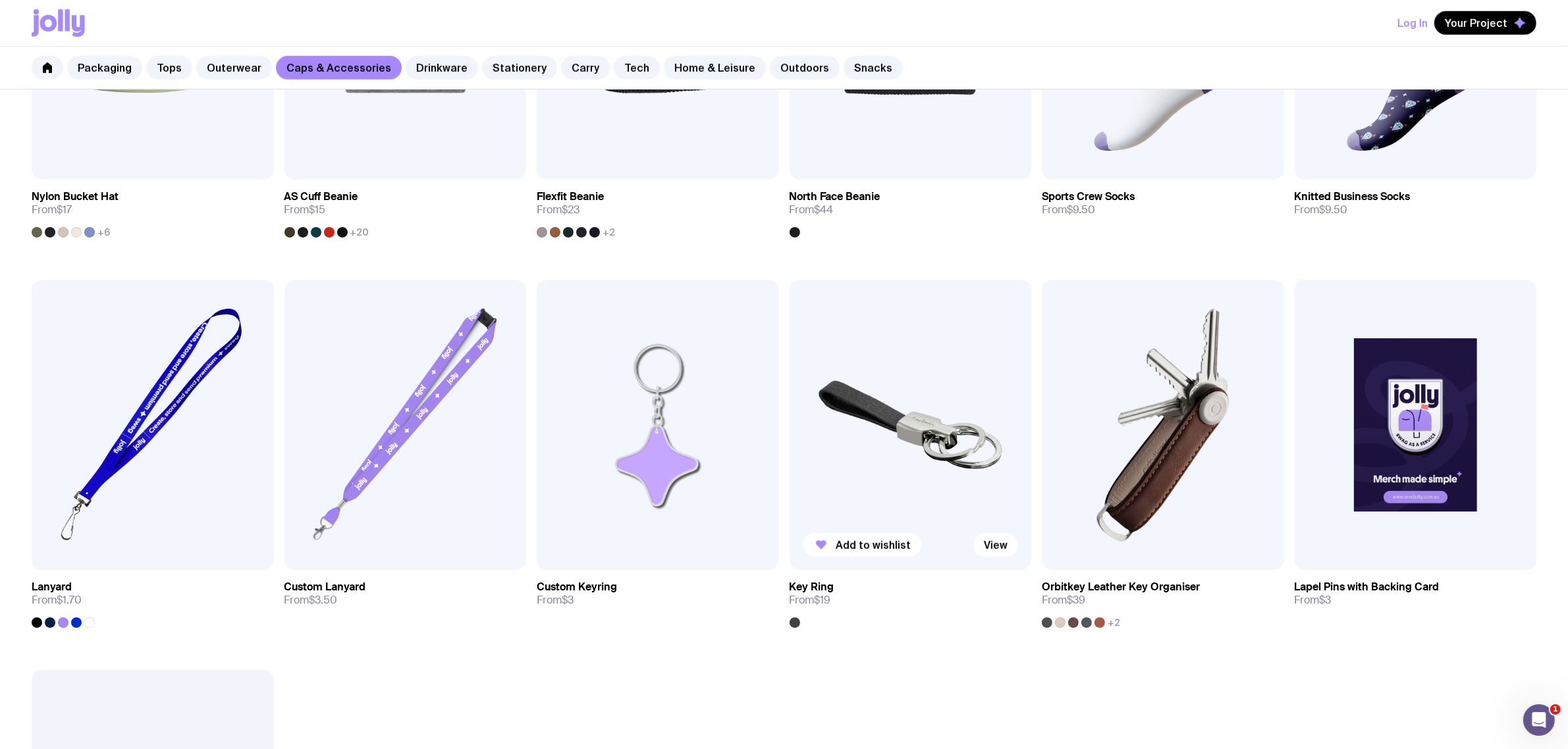
scroll to position [1317, 0]
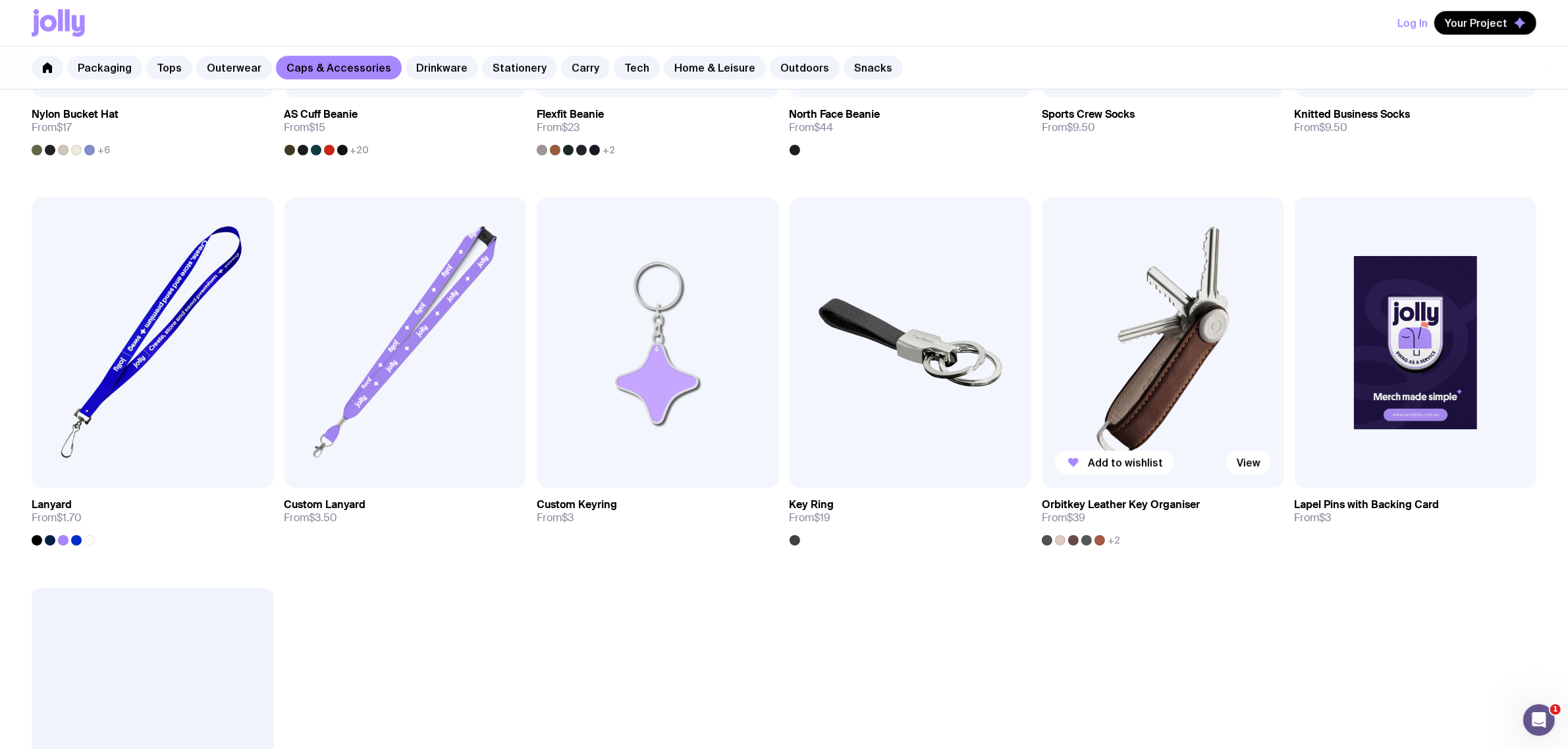
click at [1138, 425] on img at bounding box center [1162, 342] width 242 height 290
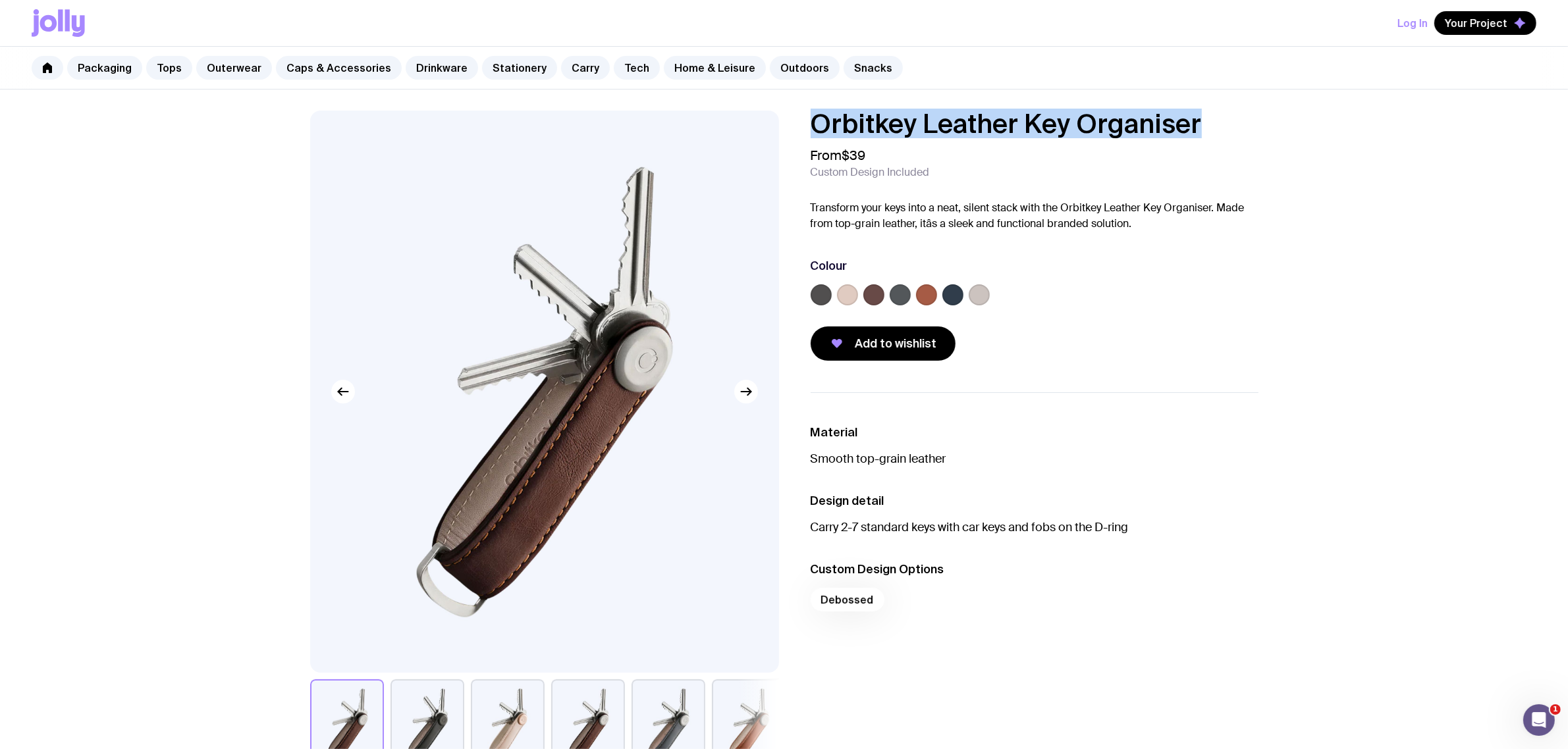
drag, startPoint x: 1207, startPoint y: 122, endPoint x: 794, endPoint y: 126, distance: 413.0
click at [794, 126] on div "Orbitkey Leather Key Organiser From $39 Custom Design Included Transform your k…" at bounding box center [1024, 236] width 469 height 250
copy h1 "Orbitkey Leather Key Organiser"
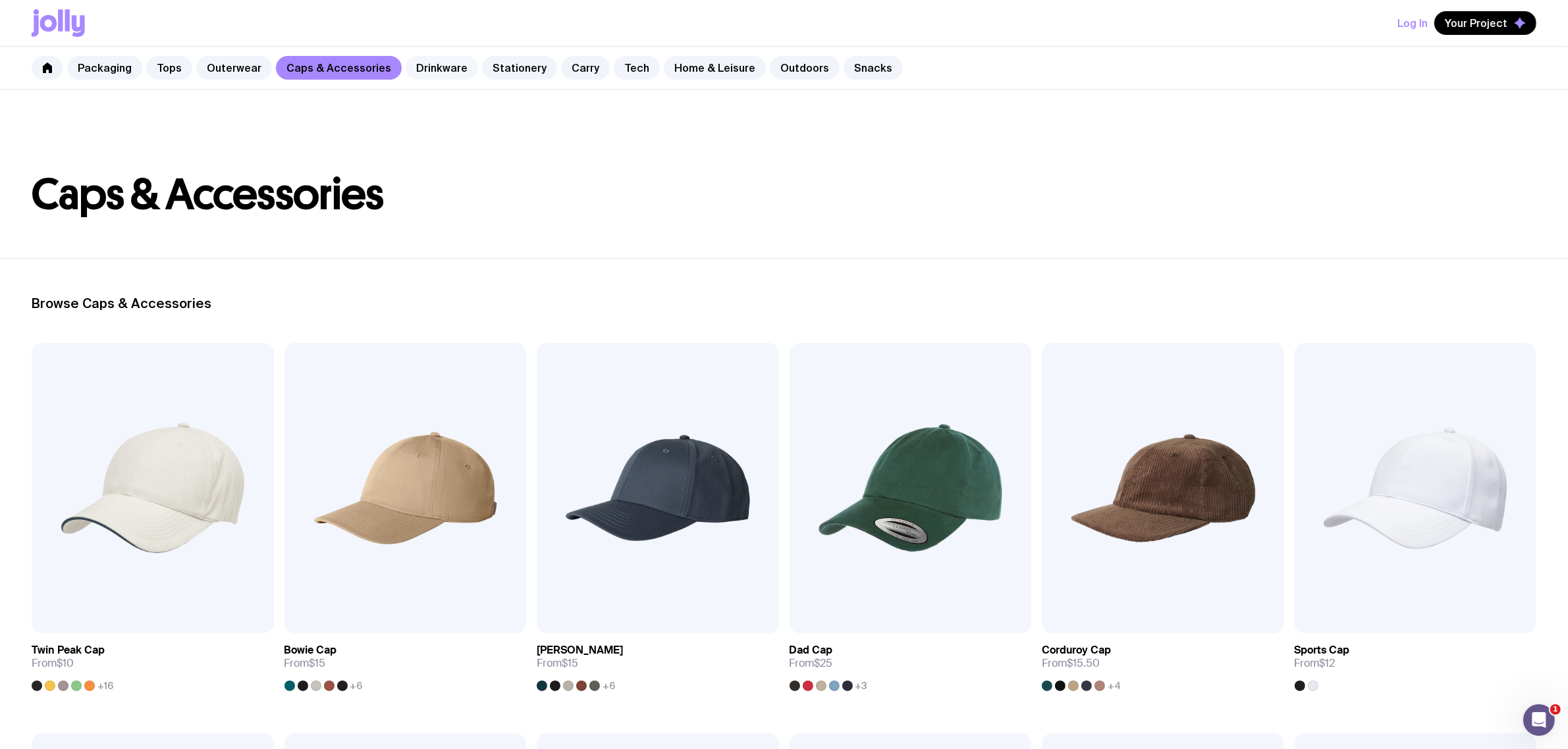
click at [421, 68] on link "Drinkware" at bounding box center [442, 68] width 73 height 24
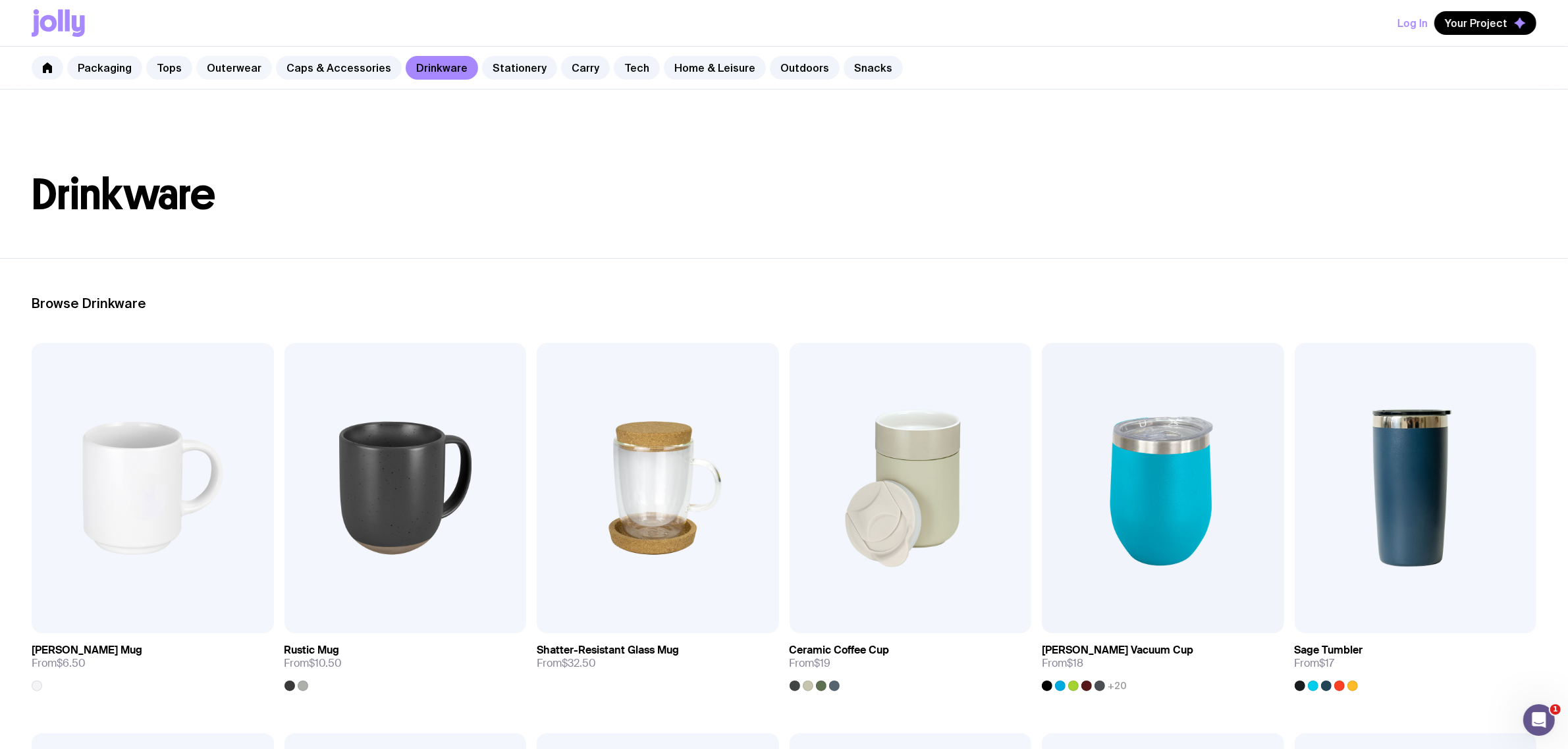
click at [226, 63] on link "Outerwear" at bounding box center [234, 68] width 76 height 24
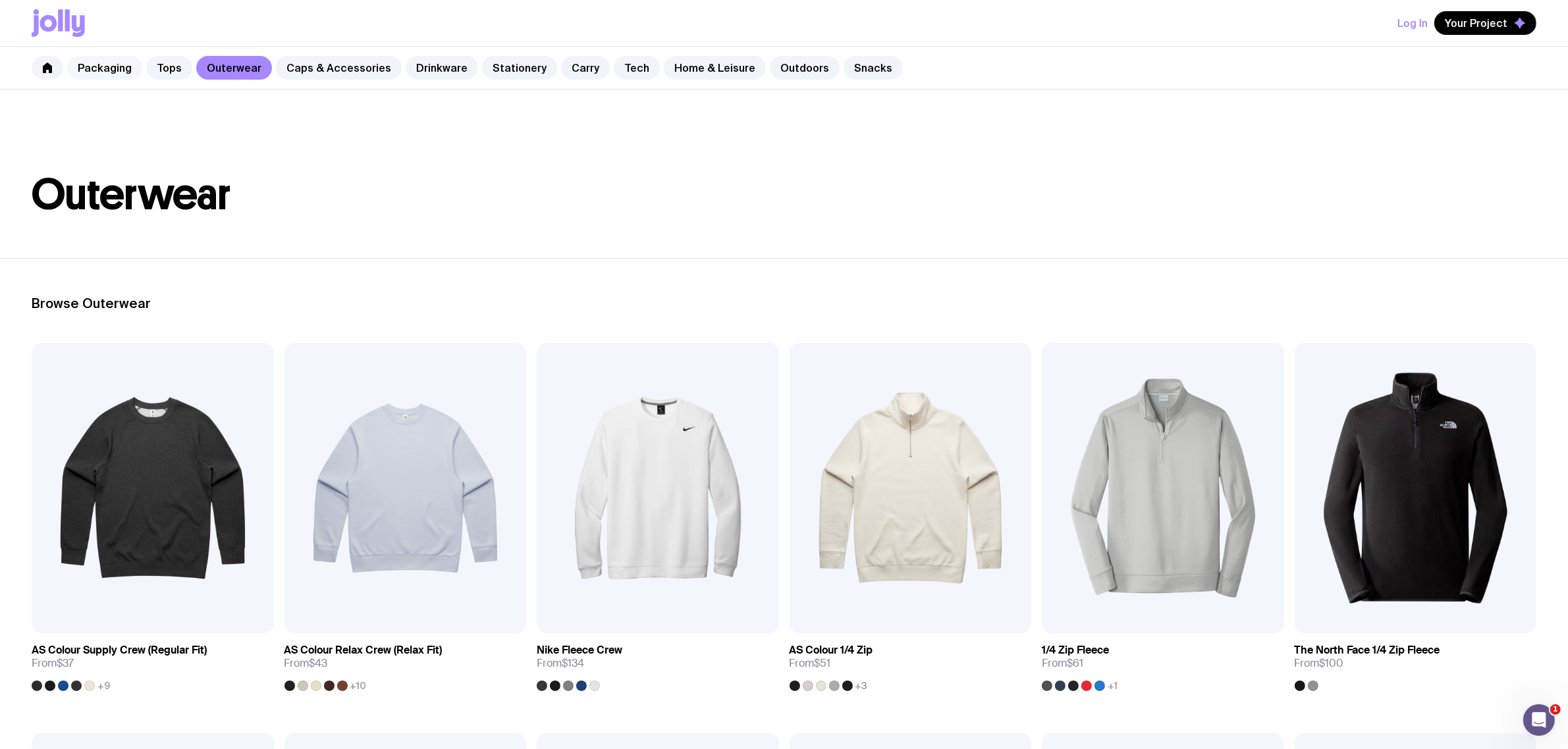
click at [116, 67] on link "Packaging" at bounding box center [104, 68] width 75 height 24
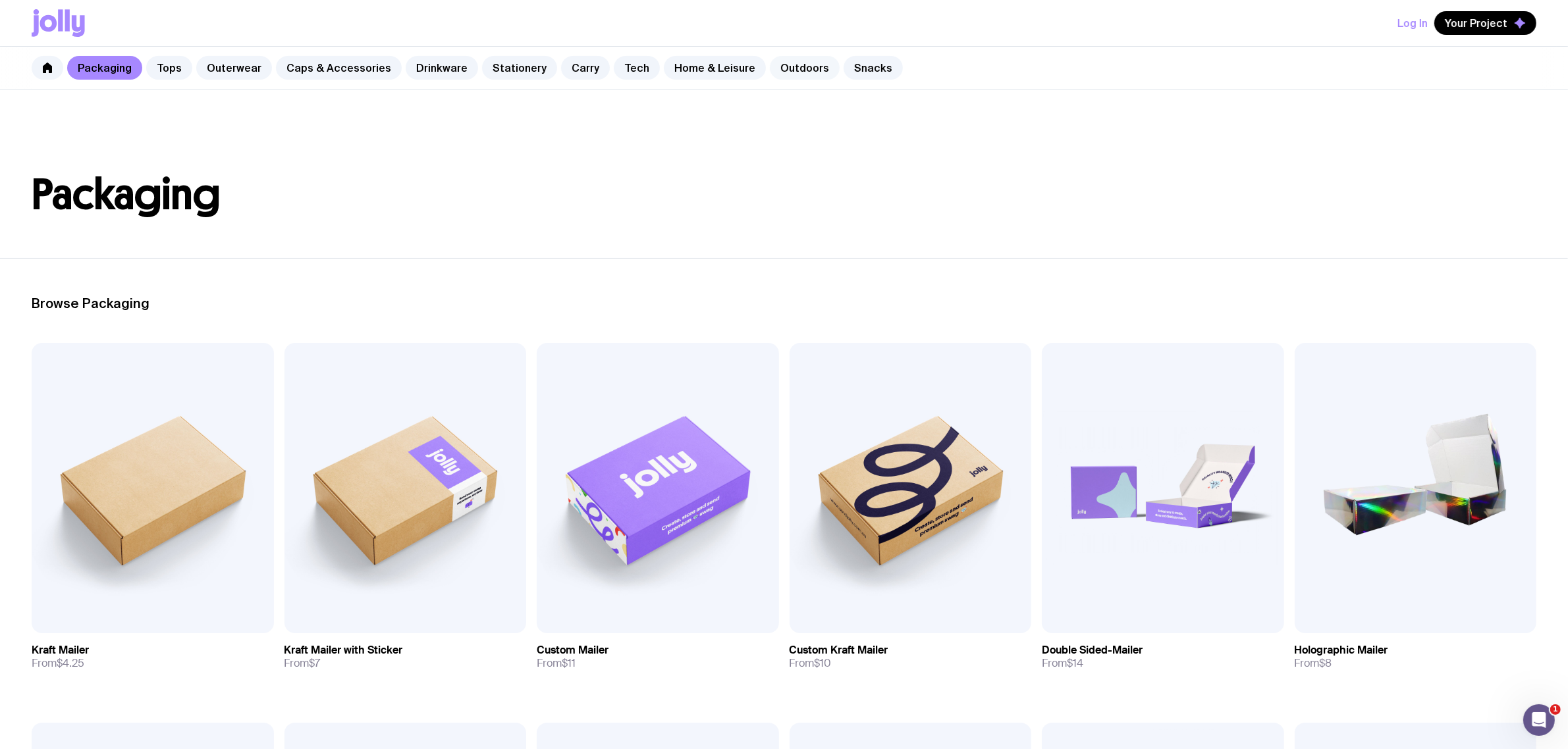
click at [769, 73] on link "Outdoors" at bounding box center [804, 68] width 70 height 24
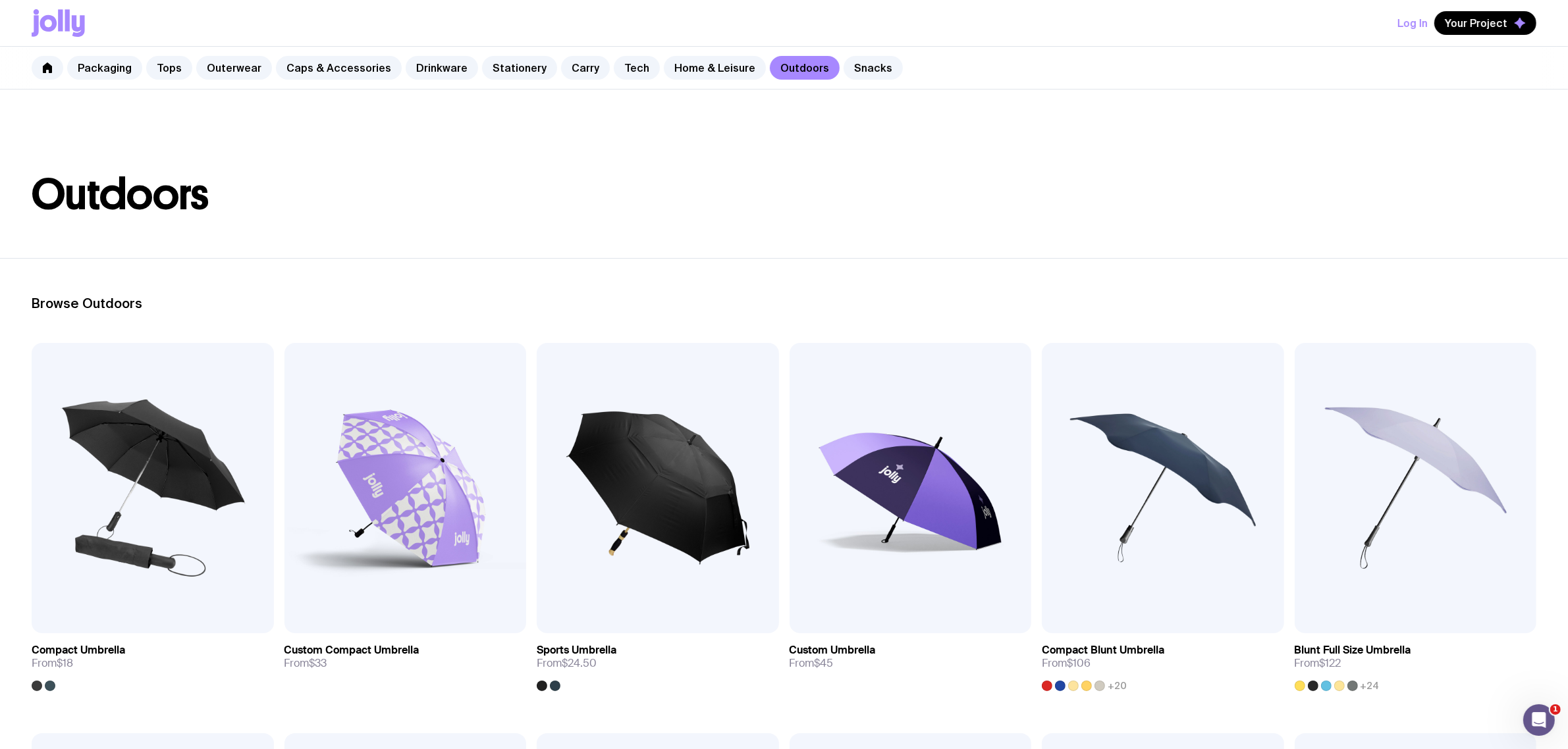
click at [800, 63] on link "Outdoors" at bounding box center [804, 68] width 70 height 24
click at [843, 77] on link "Snacks" at bounding box center [873, 68] width 59 height 24
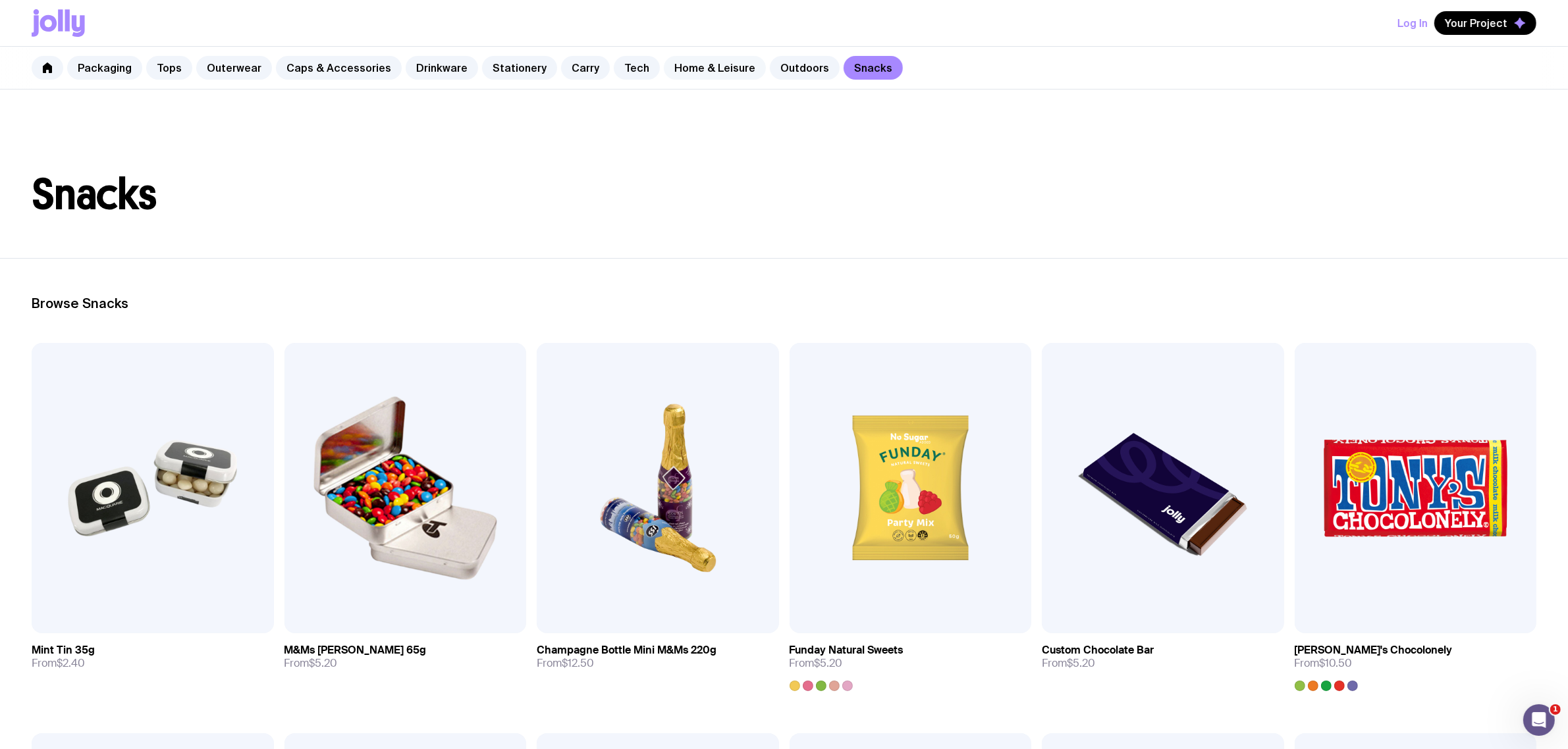
click at [690, 66] on link "Home & Leisure" at bounding box center [714, 68] width 102 height 24
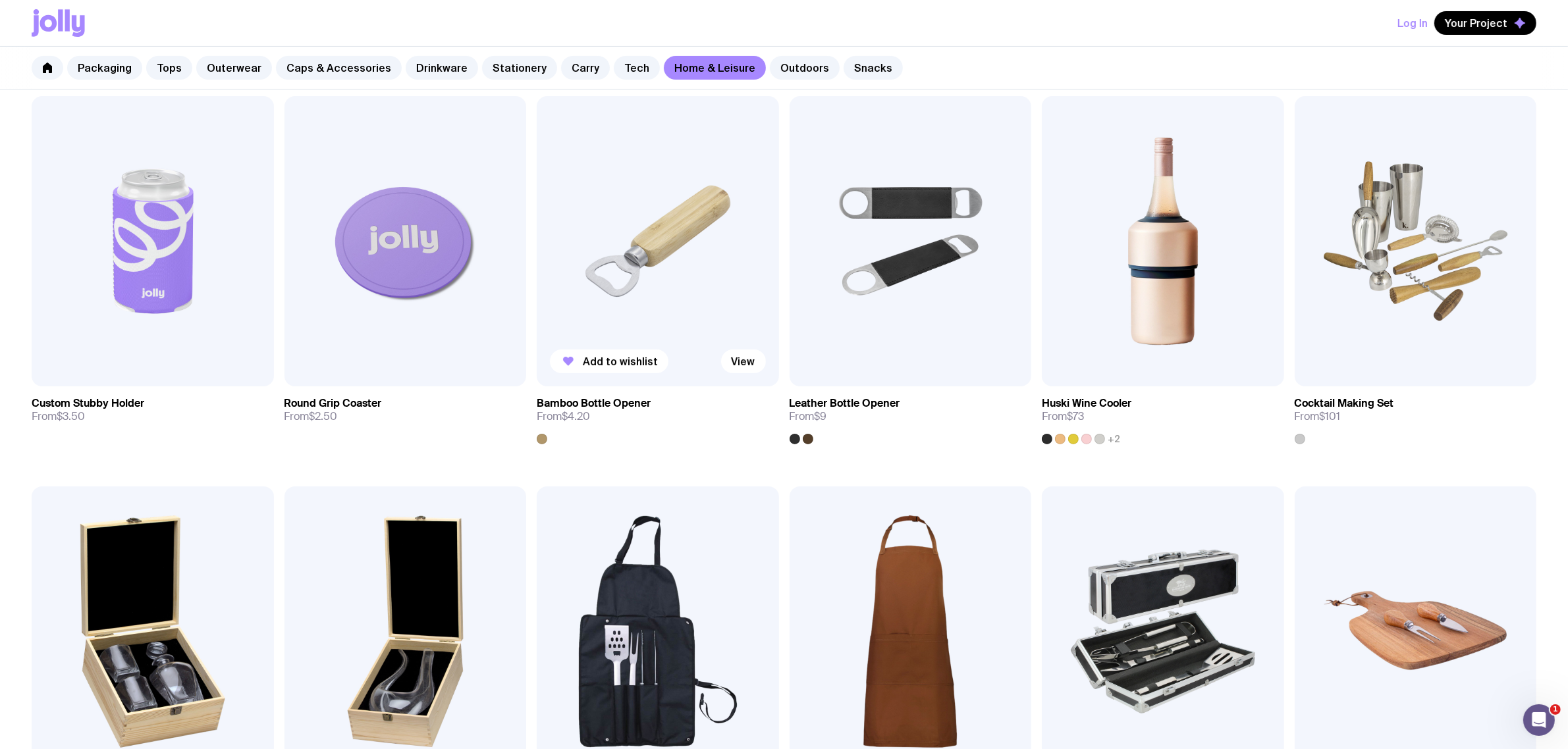
scroll to position [329, 0]
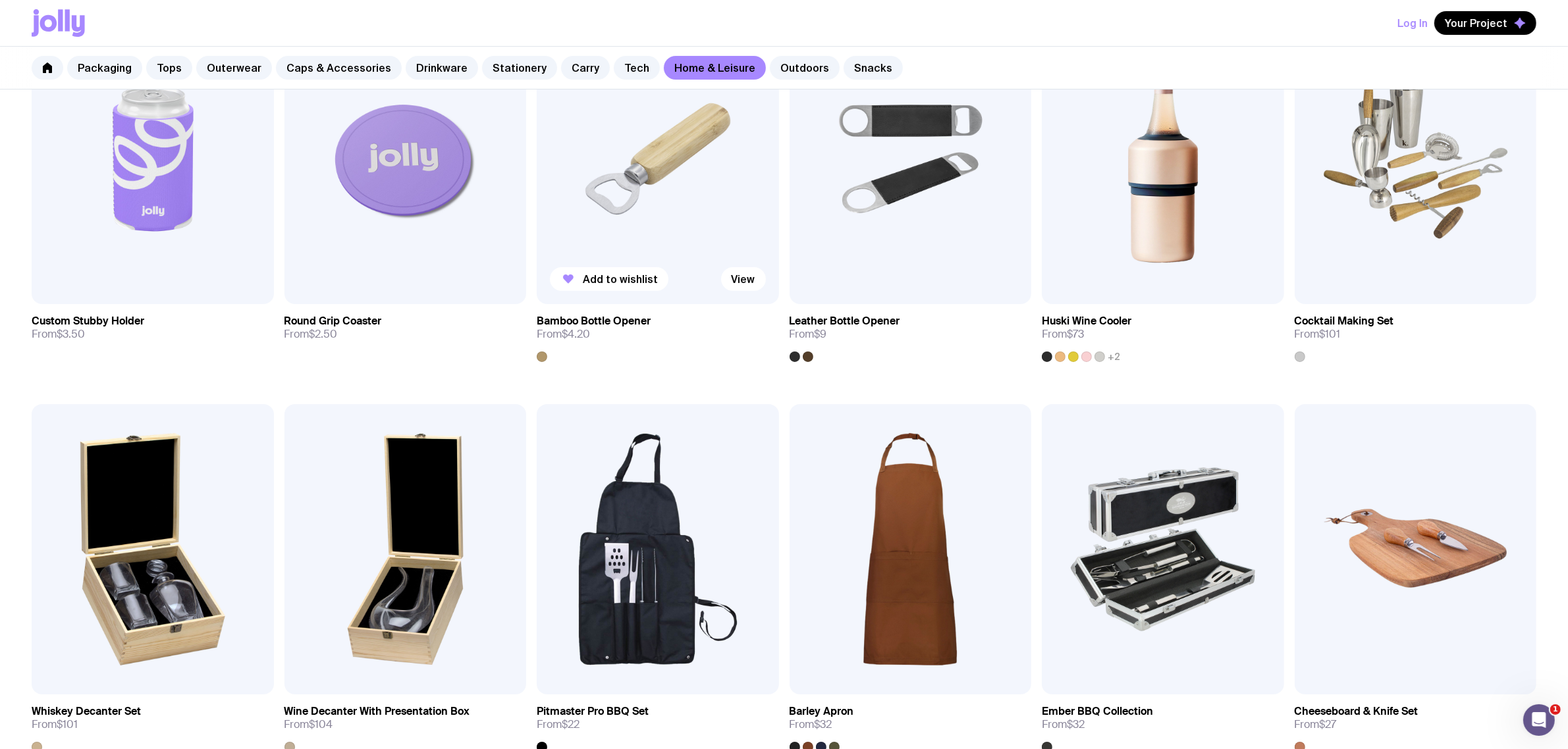
click at [606, 183] on img at bounding box center [657, 159] width 242 height 290
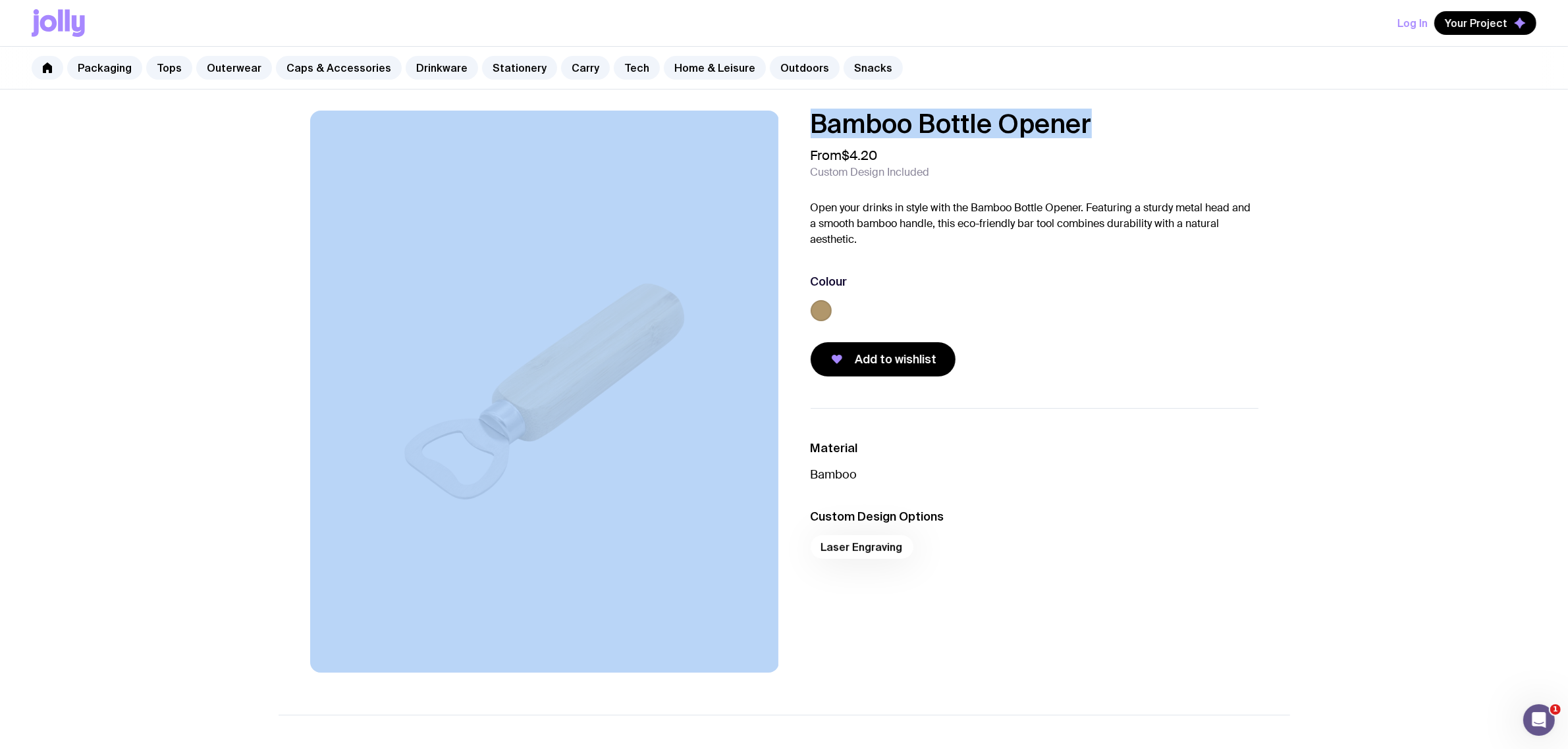
drag, startPoint x: 1108, startPoint y: 120, endPoint x: 759, endPoint y: 146, distance: 350.0
click at [763, 148] on div "Bamboo Bottle Opener From $4.20 Custom Design Included Open your drinks in styl…" at bounding box center [784, 392] width 1011 height 562
copy div "Bamboo Bottle Opener"
